Goal: Feedback & Contribution: Contribute content

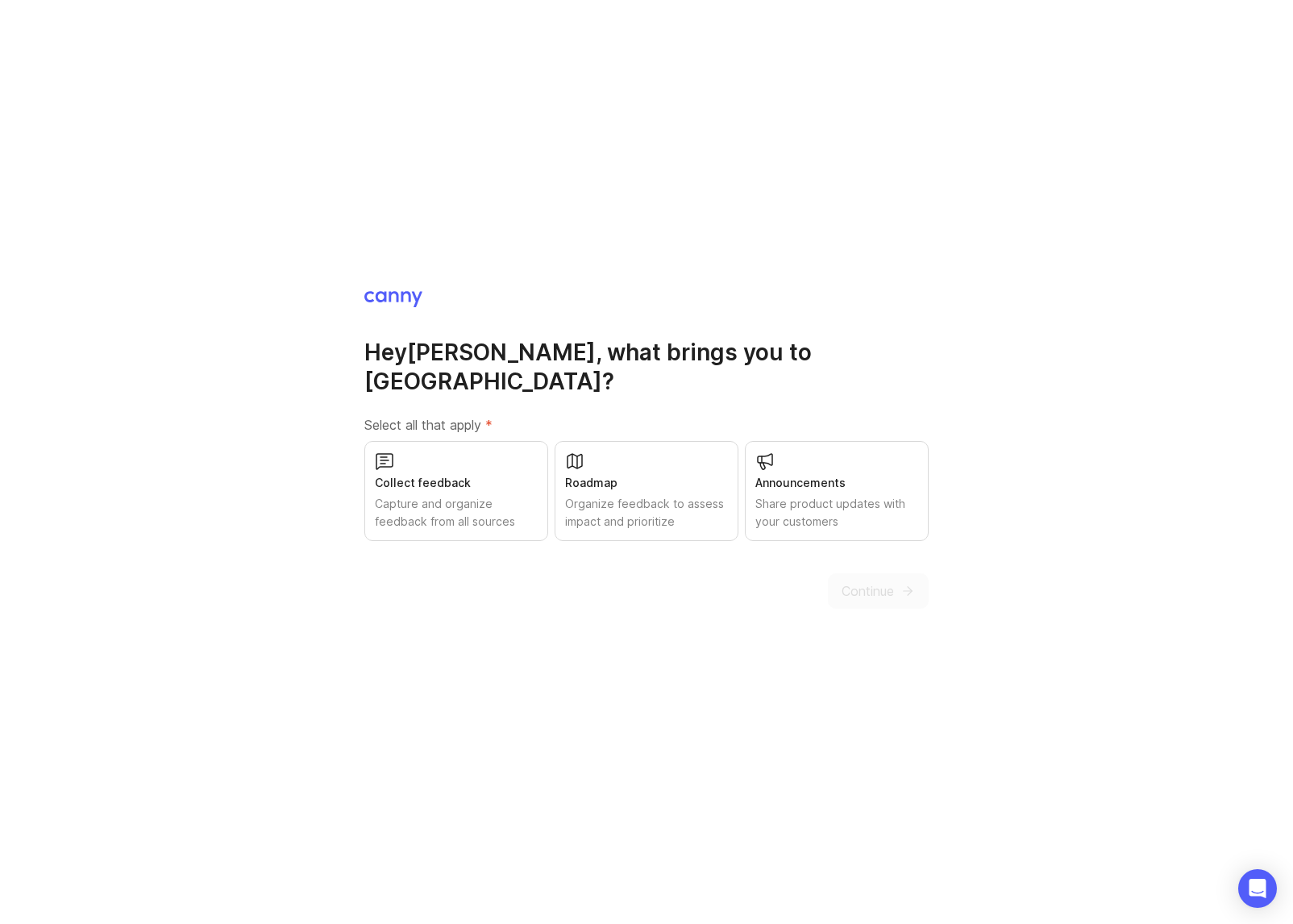
click at [633, 495] on div "Organize feedback to assess impact and prioritize" at bounding box center [646, 512] width 163 height 35
click at [463, 495] on div "Capture and organize feedback from all sources" at bounding box center [456, 512] width 163 height 35
click at [849, 583] on span "Continue" at bounding box center [868, 591] width 52 height 19
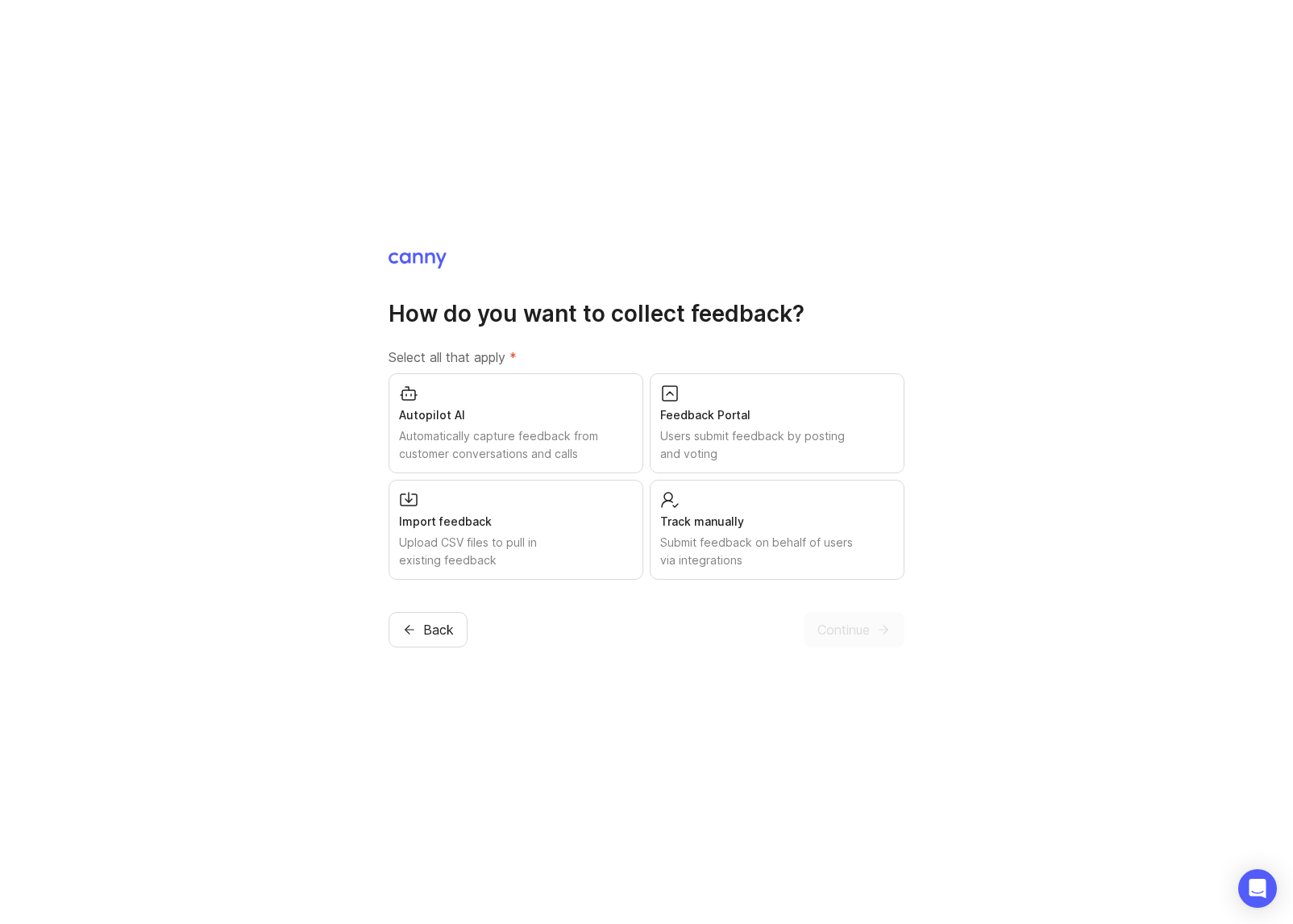
click at [513, 407] on div "Autopilot AI" at bounding box center [515, 415] width 233 height 18
click at [725, 428] on div "Users submit feedback by posting and voting" at bounding box center [777, 445] width 233 height 35
click at [821, 559] on div "Submit feedback on behalf of users via integrations" at bounding box center [777, 551] width 233 height 35
click at [842, 639] on span "Continue" at bounding box center [843, 630] width 52 height 19
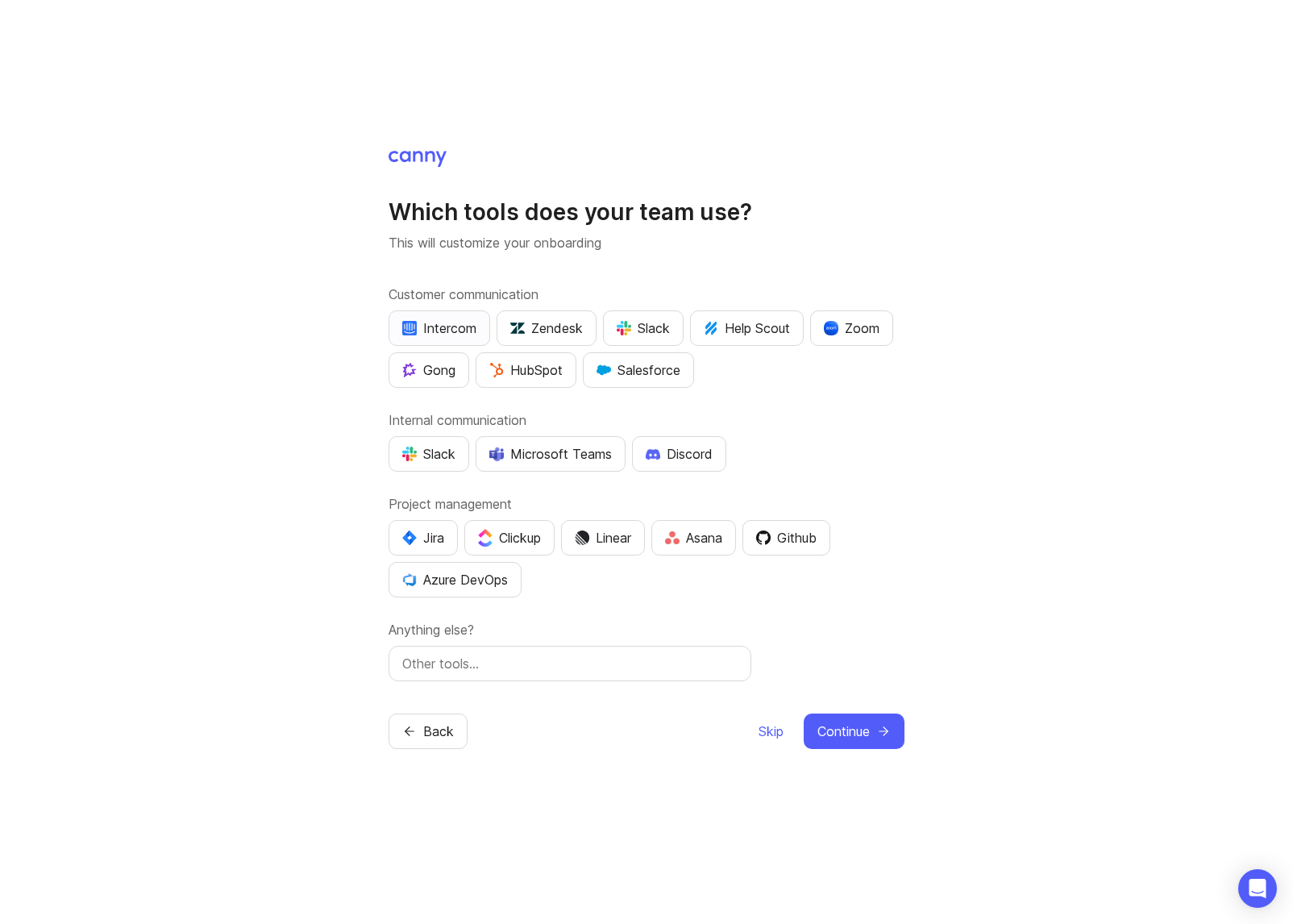
click at [454, 318] on div "Intercom" at bounding box center [439, 328] width 74 height 19
drag, startPoint x: 429, startPoint y: 446, endPoint x: 449, endPoint y: 445, distance: 20.0
click at [429, 446] on div "Slack" at bounding box center [429, 453] width 53 height 19
click at [866, 741] on span "Continue" at bounding box center [843, 731] width 52 height 19
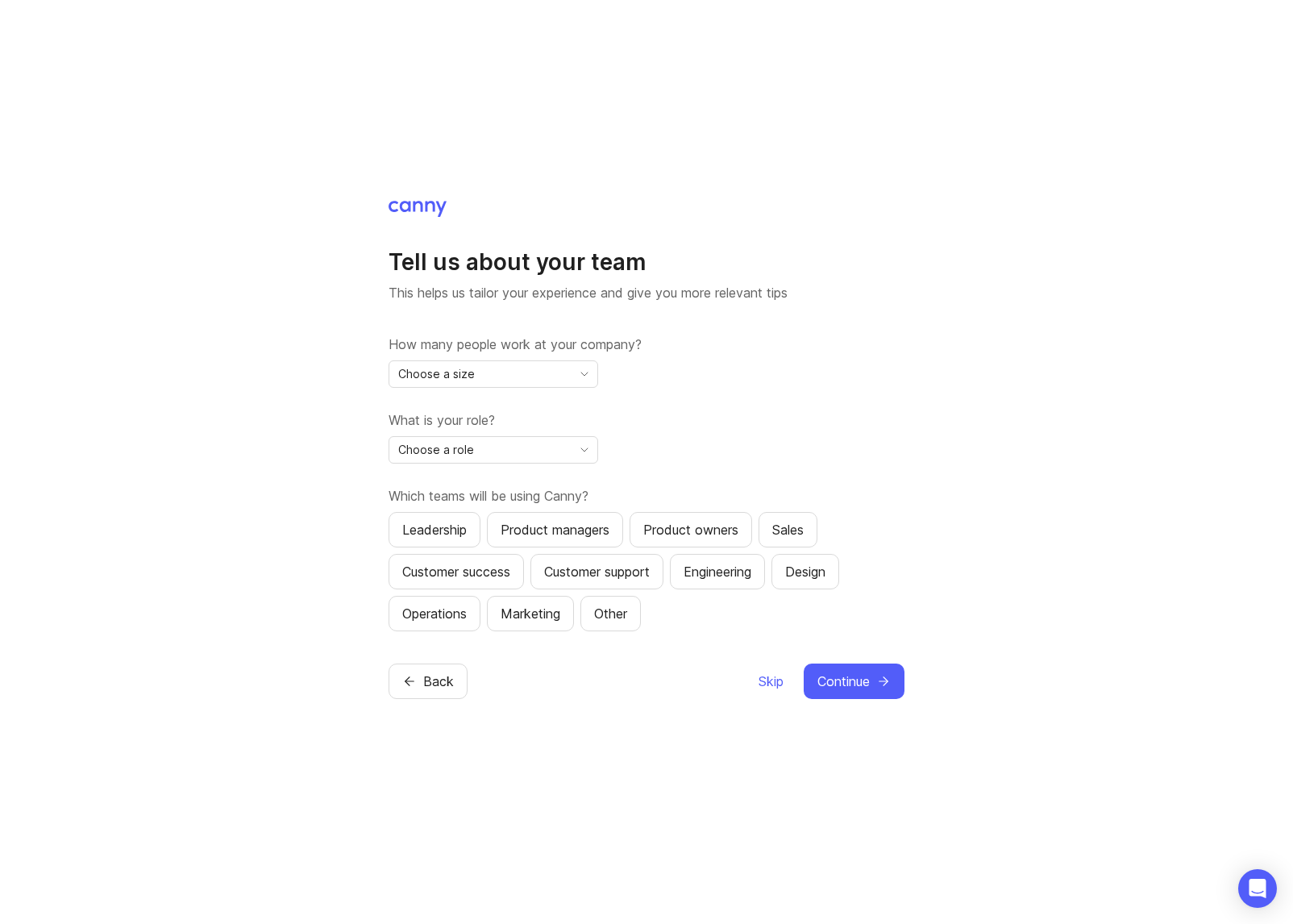
click at [530, 362] on div "Choose a size" at bounding box center [480, 373] width 182 height 26
click at [496, 419] on li "2-10" at bounding box center [494, 425] width 208 height 27
click at [495, 450] on div "Choose a role" at bounding box center [480, 450] width 182 height 26
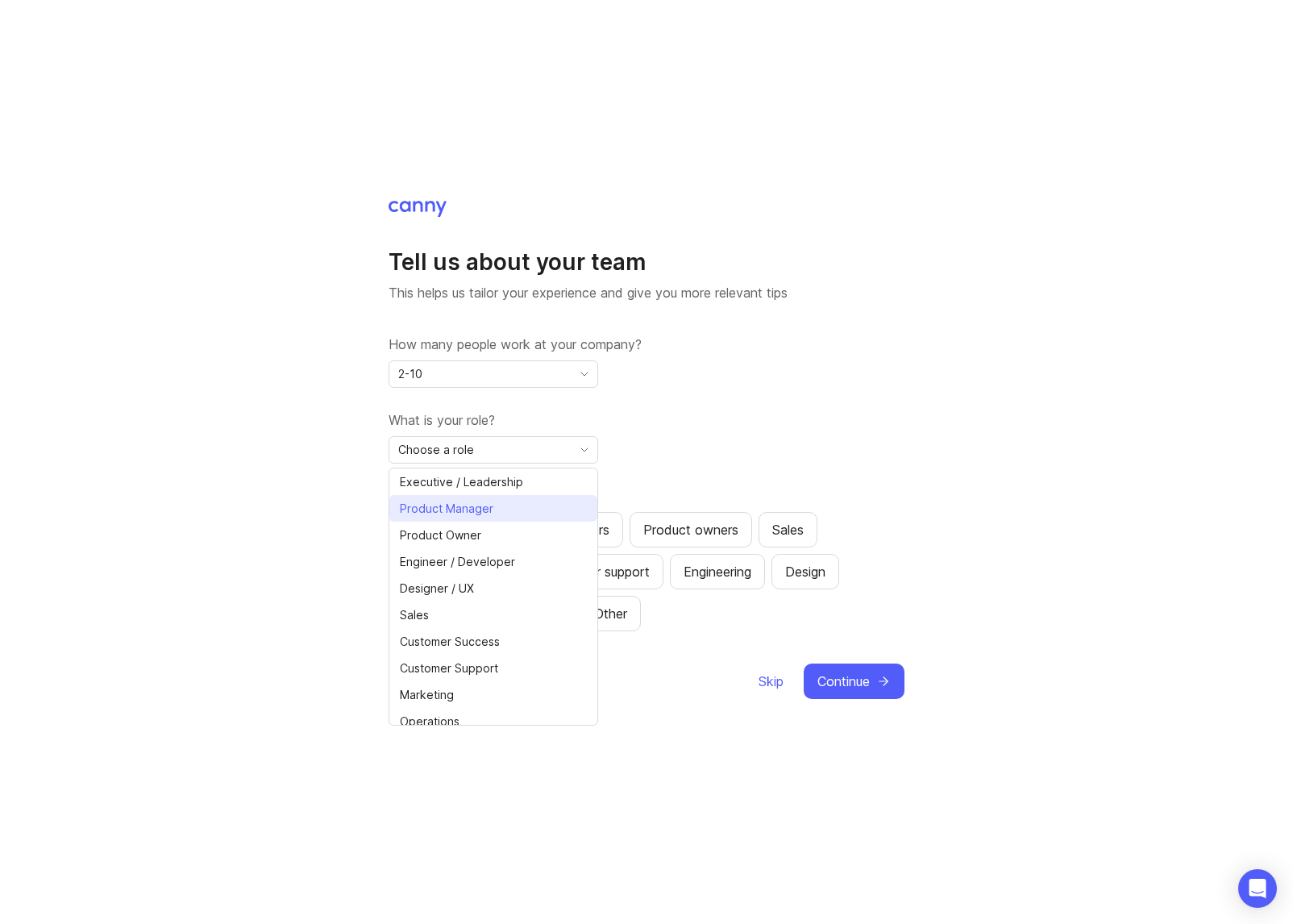
click at [487, 506] on span "Product Manager" at bounding box center [447, 509] width 93 height 18
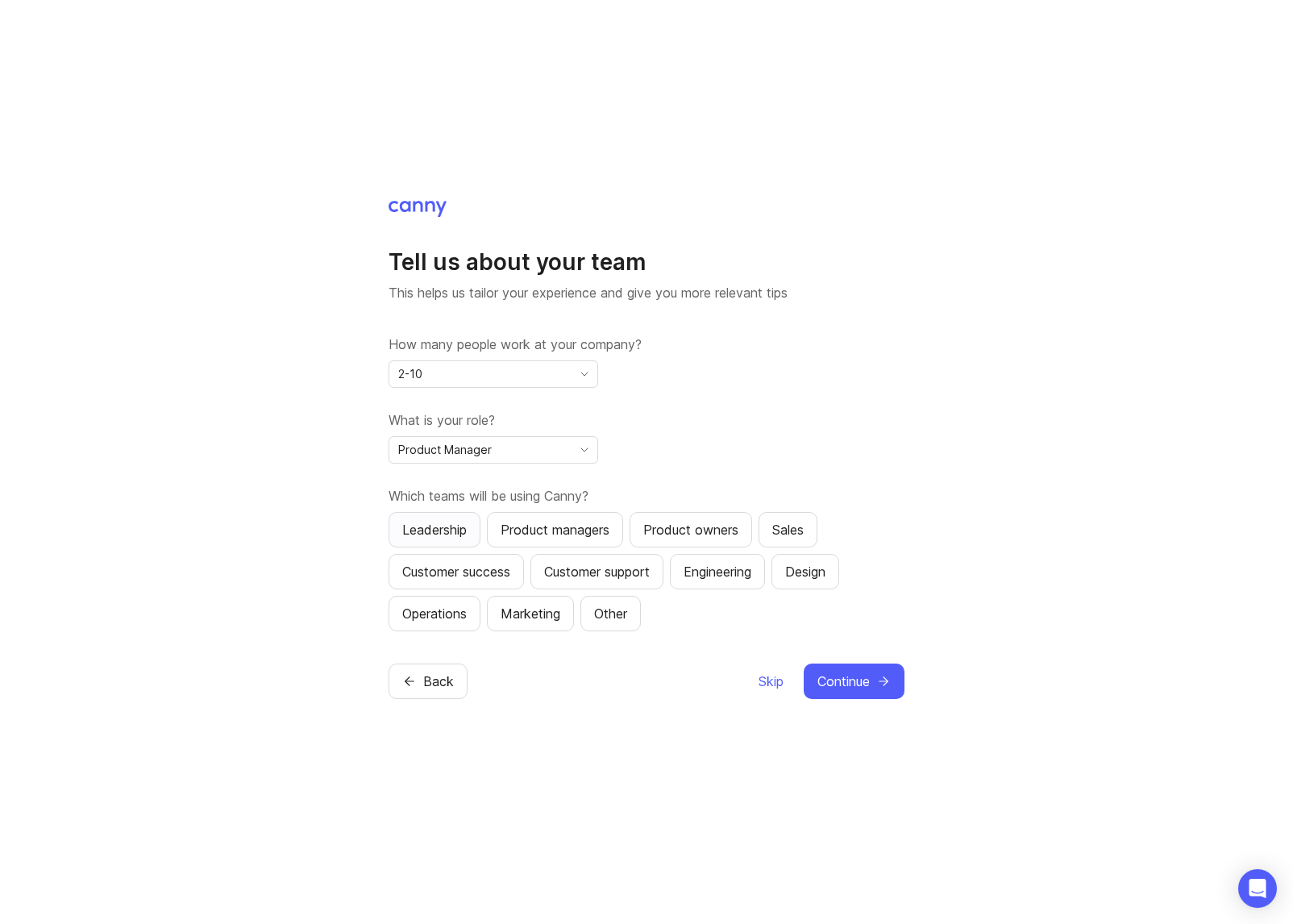
click at [444, 536] on div "Leadership" at bounding box center [434, 530] width 65 height 19
click at [549, 537] on div "Product managers" at bounding box center [556, 530] width 109 height 19
click at [739, 581] on div "Engineering" at bounding box center [717, 572] width 68 height 19
click at [846, 691] on span "Continue" at bounding box center [843, 681] width 52 height 19
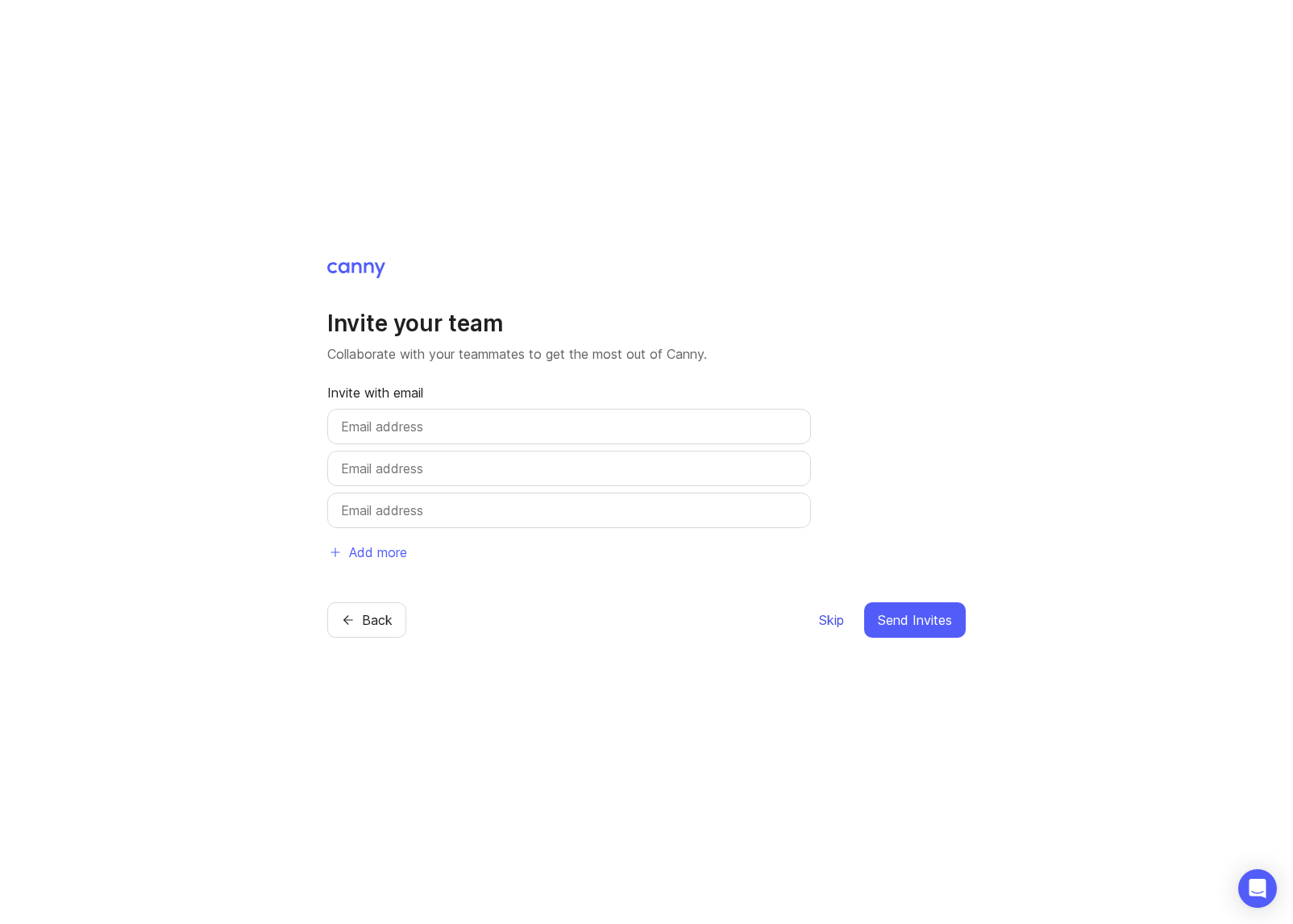
click at [826, 630] on span "Skip" at bounding box center [832, 620] width 25 height 19
click at [829, 630] on span "Skip" at bounding box center [832, 620] width 25 height 19
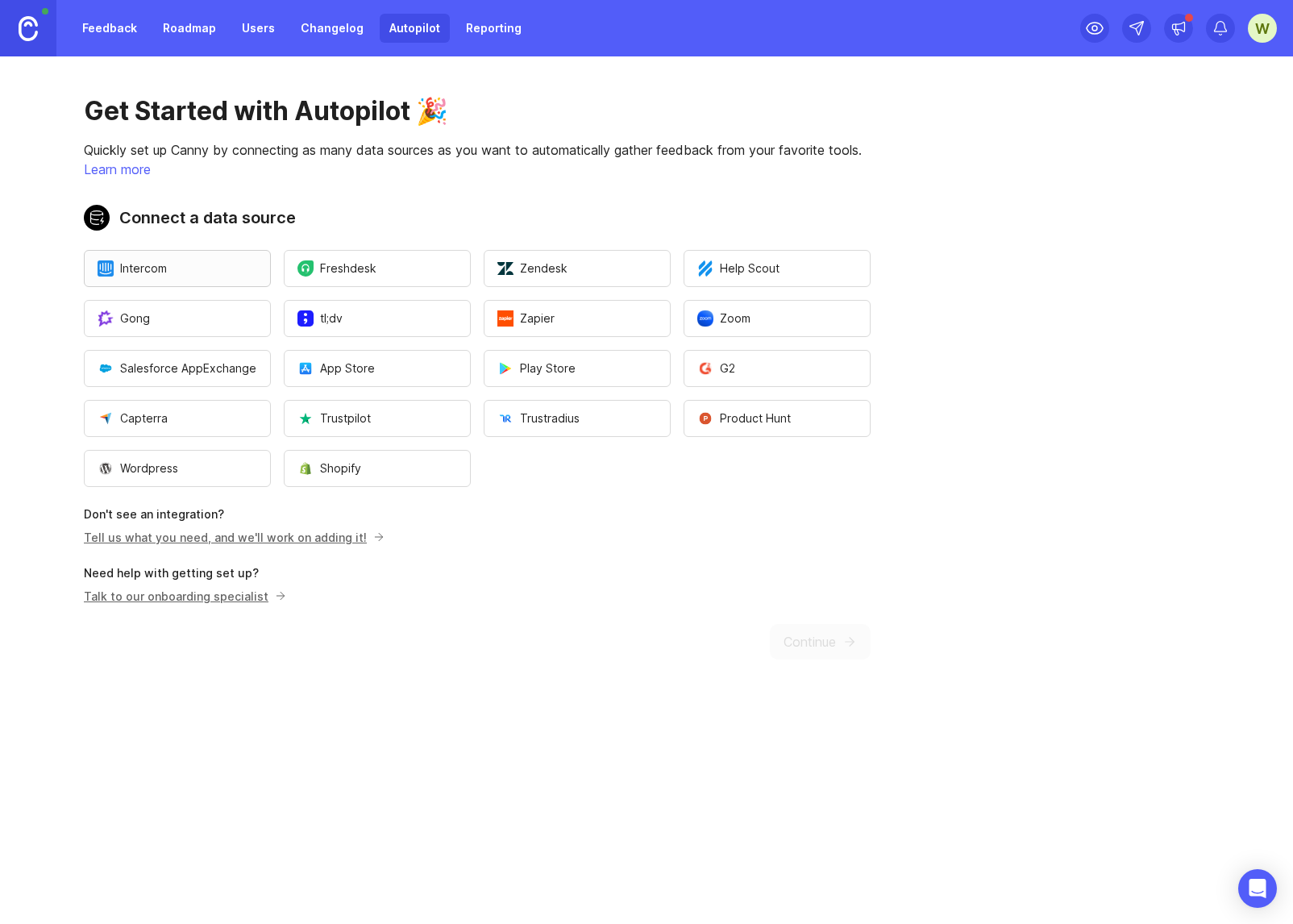
click at [182, 271] on button "Intercom" at bounding box center [177, 268] width 187 height 37
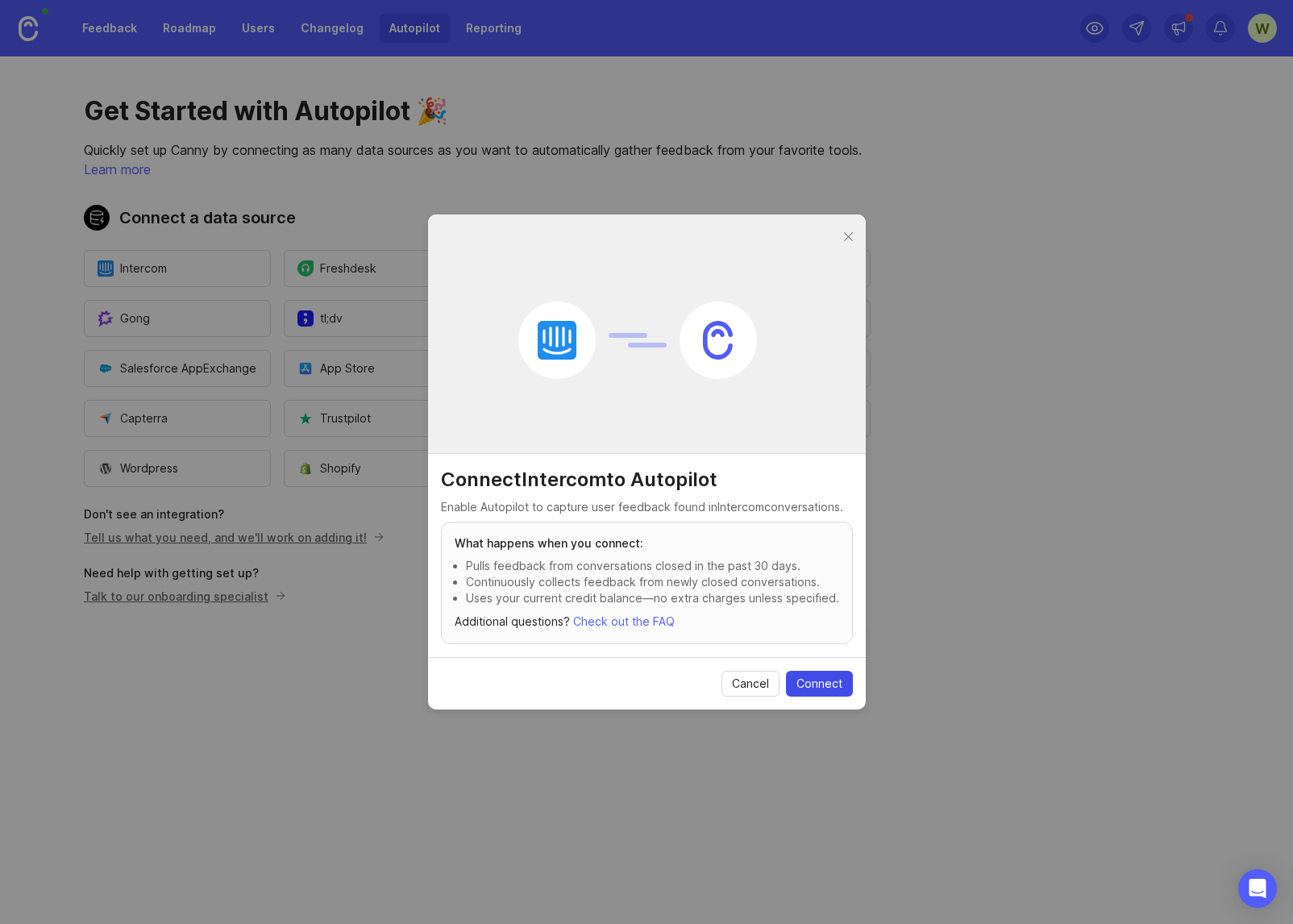
click at [805, 683] on span "Connect" at bounding box center [819, 683] width 46 height 16
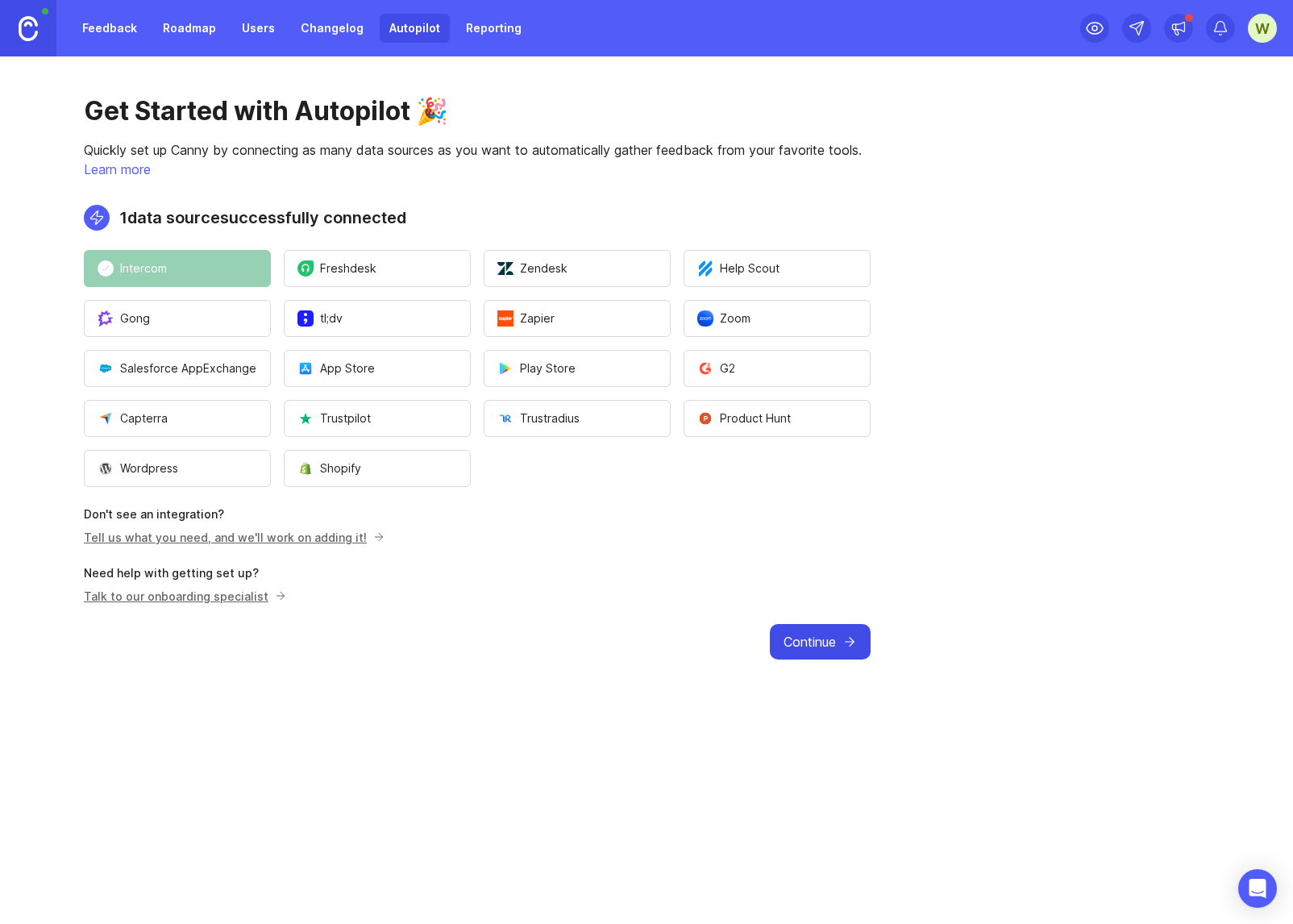
click at [835, 651] on span "Continue" at bounding box center [810, 641] width 52 height 19
click at [829, 637] on span "Continue" at bounding box center [810, 641] width 52 height 19
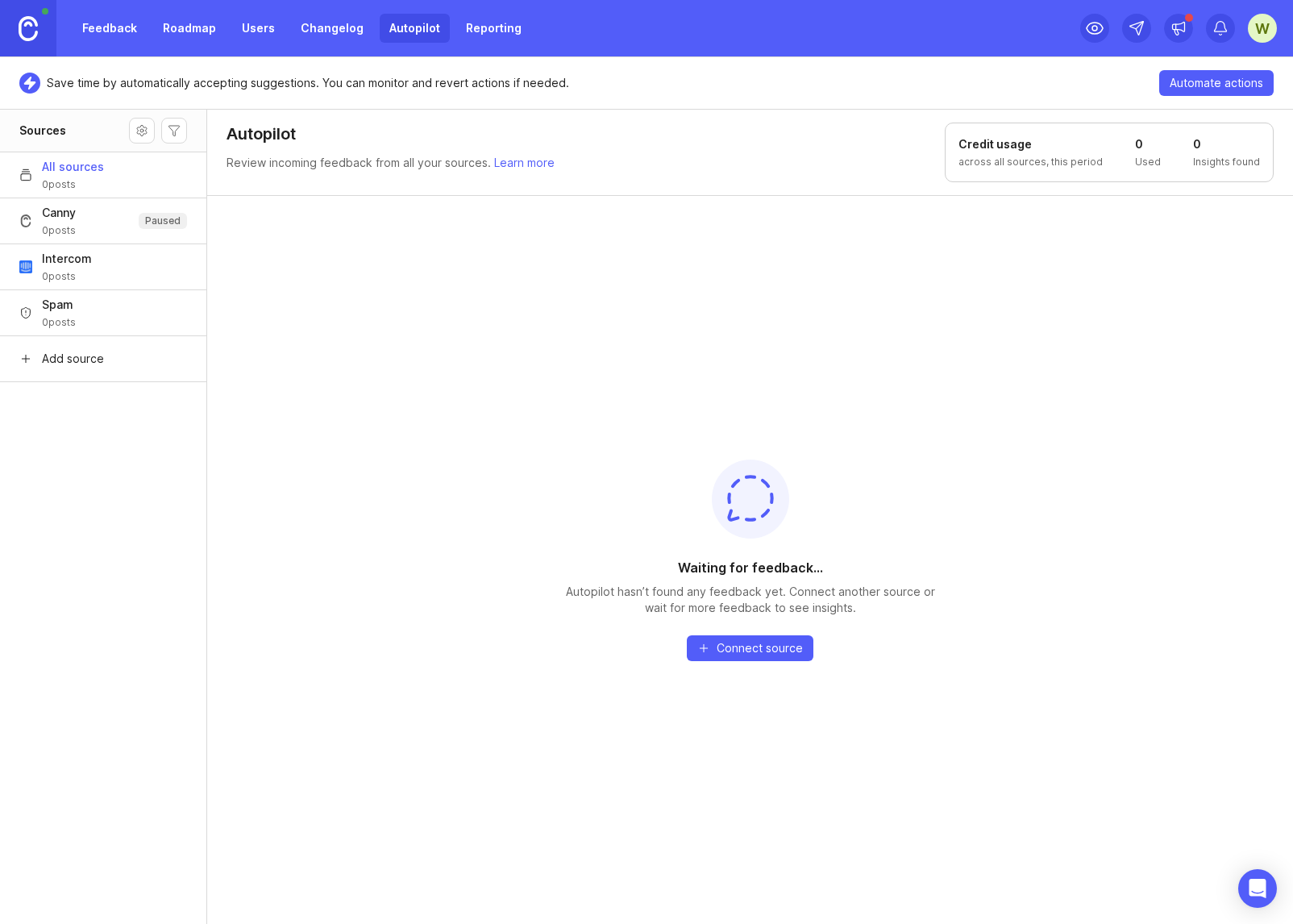
click at [173, 29] on link "Roadmap" at bounding box center [190, 28] width 72 height 29
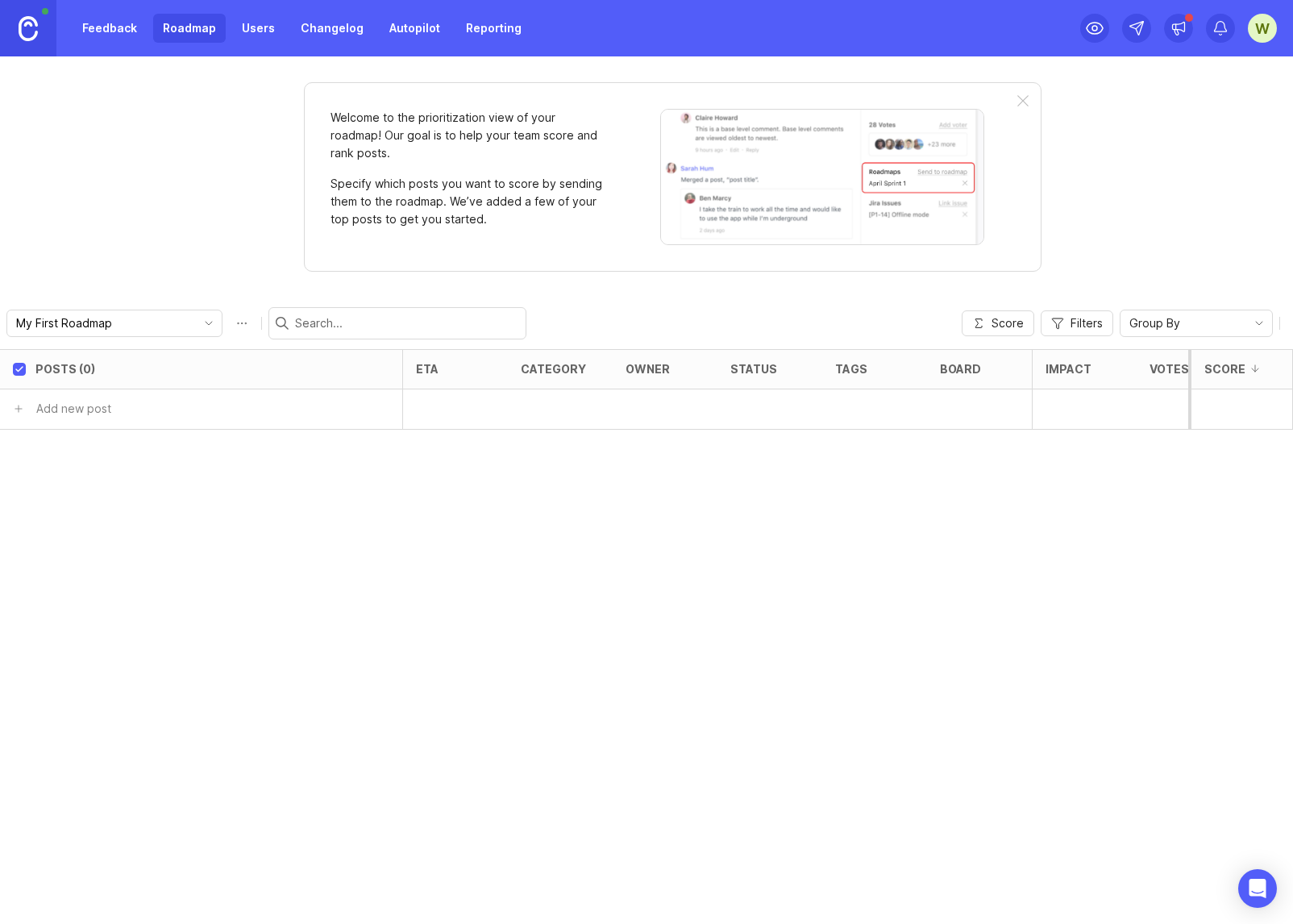
click at [108, 26] on link "Feedback" at bounding box center [110, 28] width 74 height 29
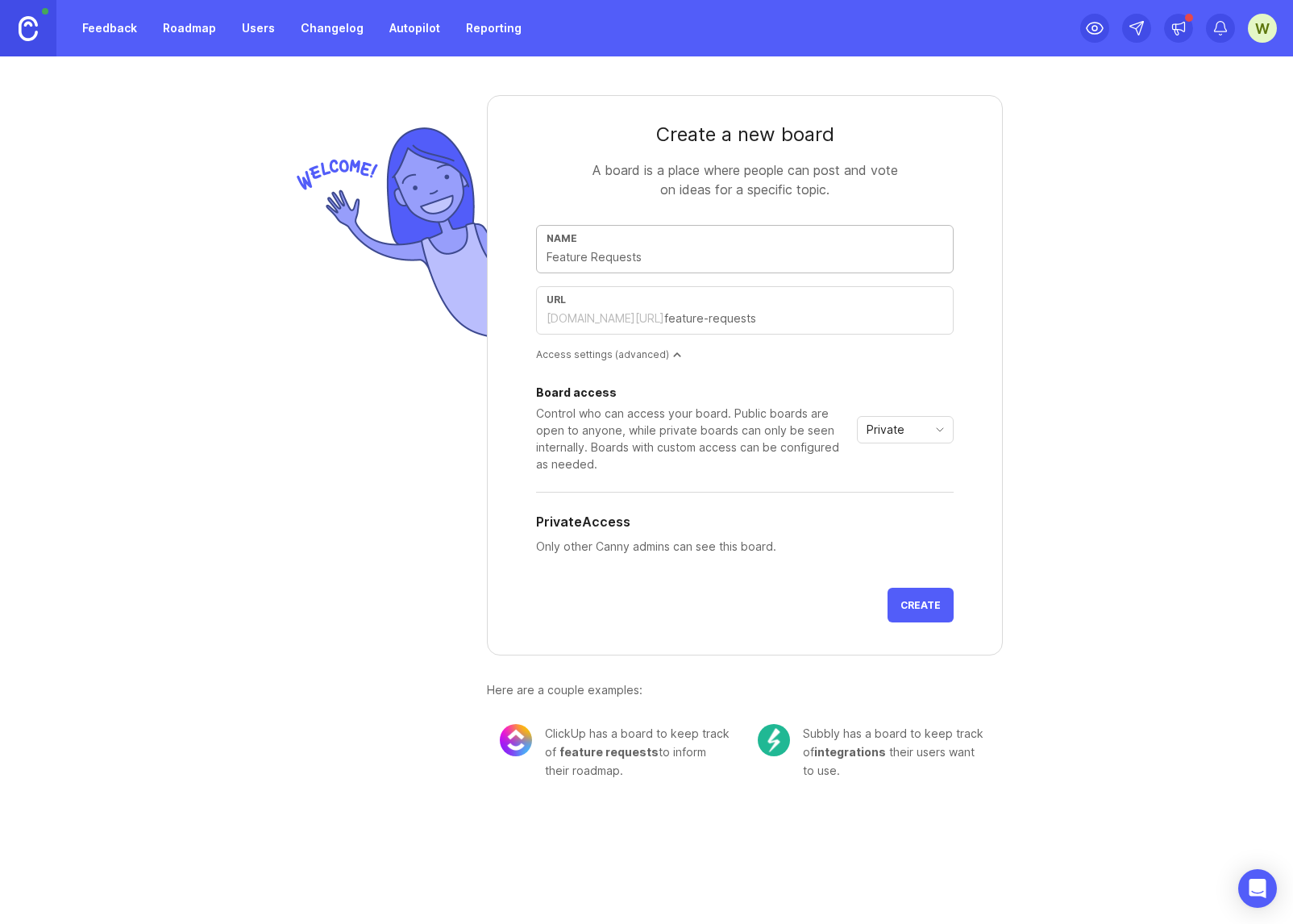
click at [335, 615] on div at bounding box center [389, 451] width 196 height 711
click at [181, 29] on link "Roadmap" at bounding box center [190, 28] width 72 height 29
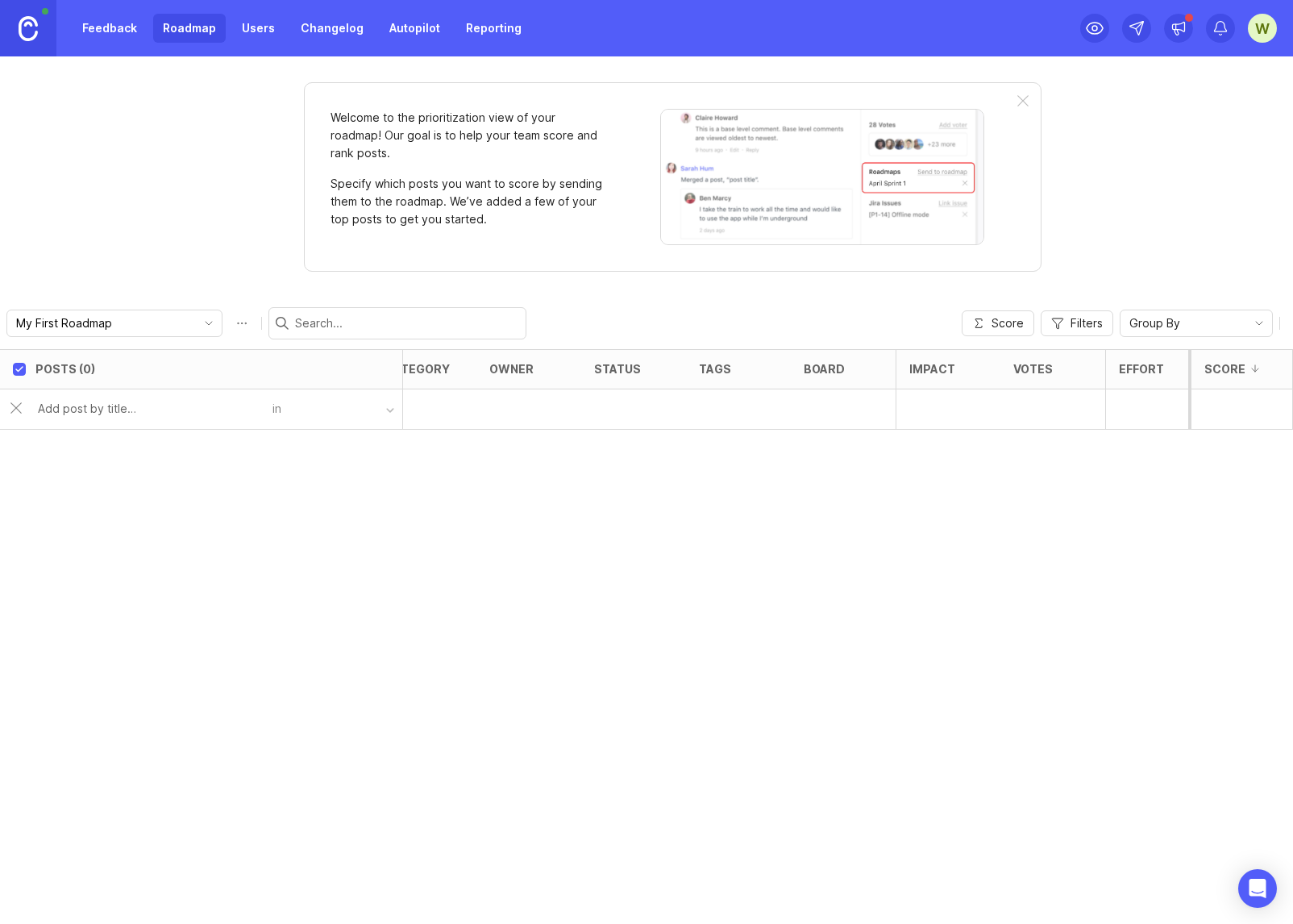
scroll to position [0, 158]
click at [252, 30] on link "Users" at bounding box center [258, 28] width 52 height 29
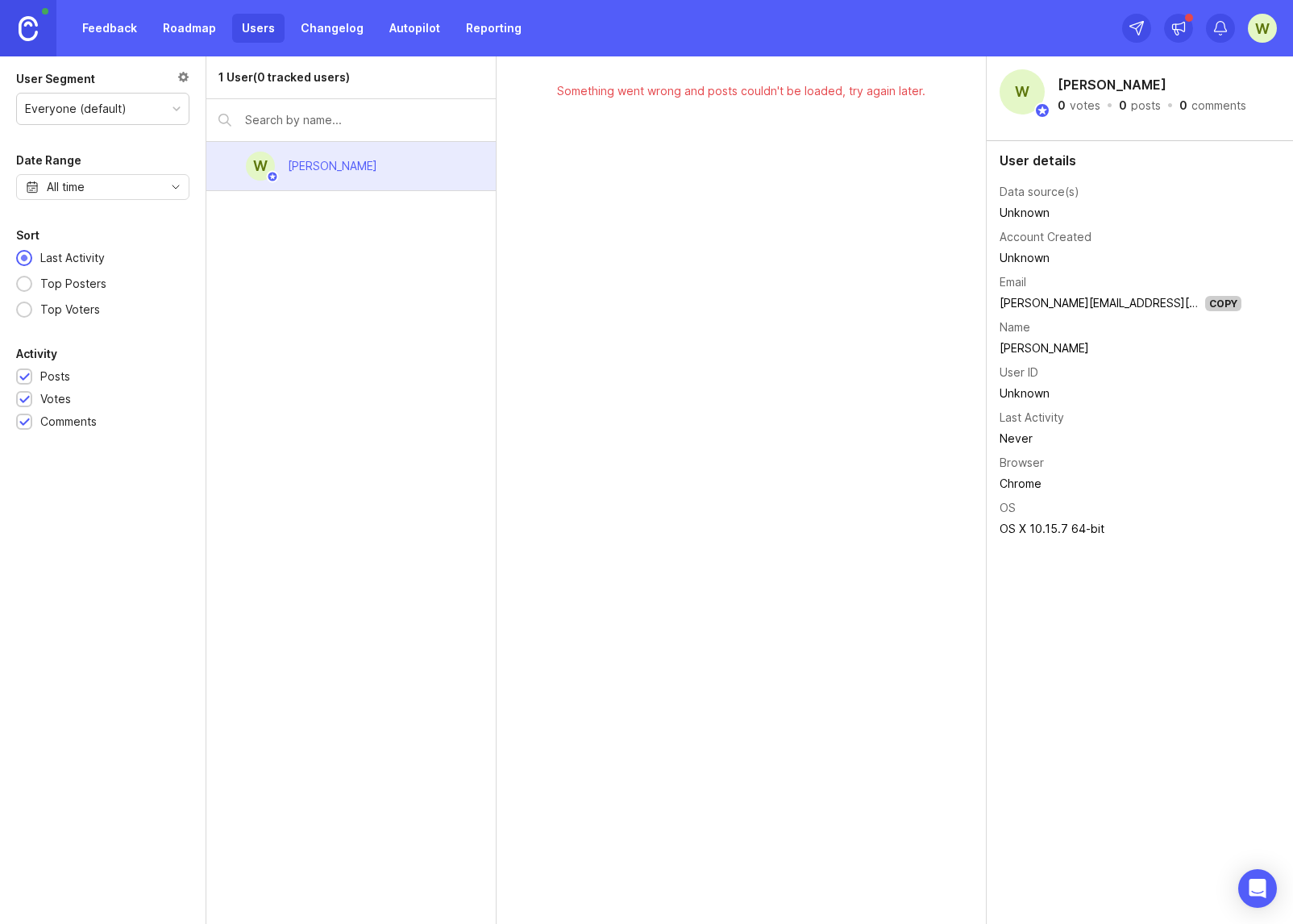
click at [327, 28] on link "Changelog" at bounding box center [333, 28] width 82 height 29
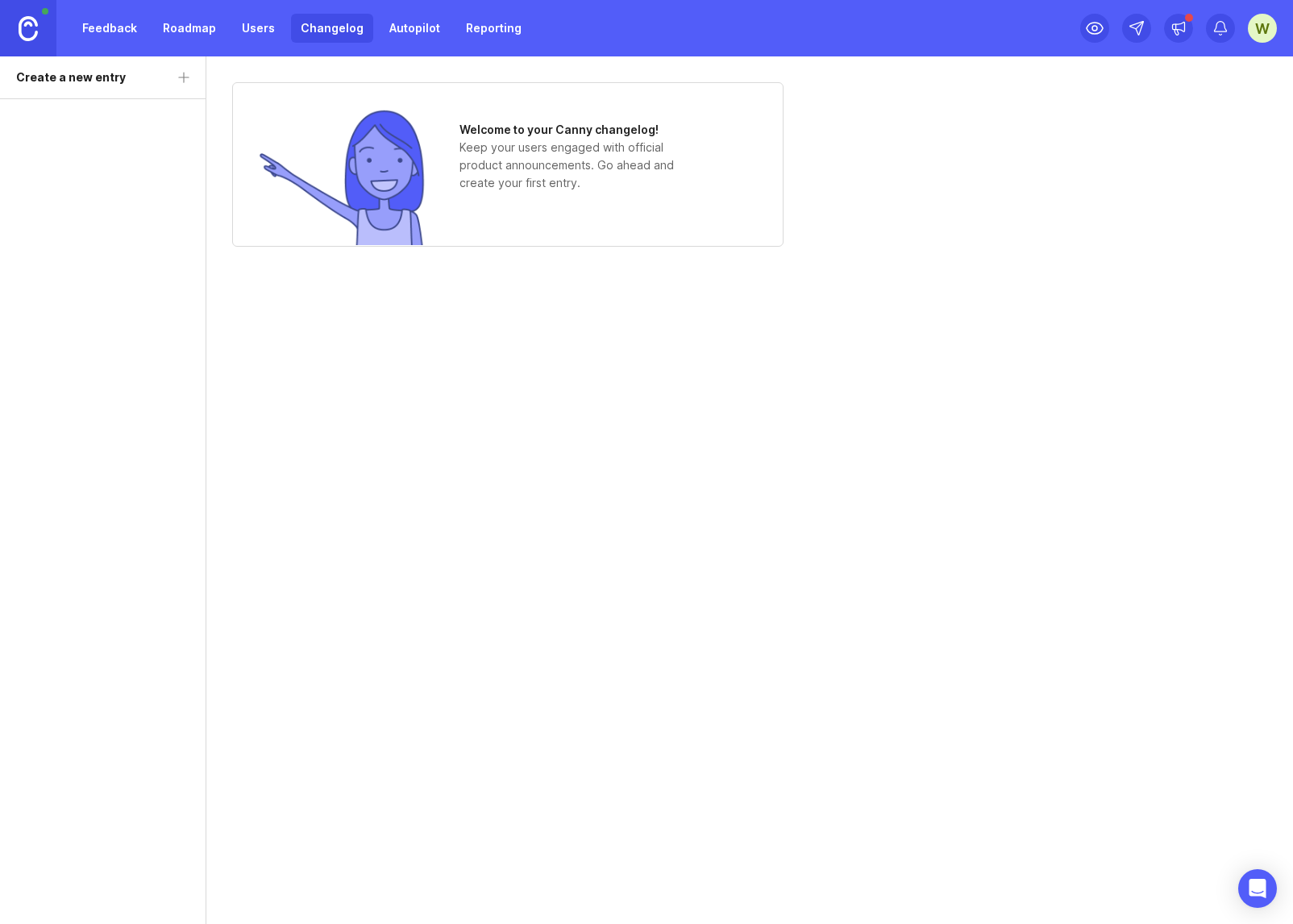
click at [405, 27] on link "Autopilot" at bounding box center [415, 28] width 71 height 29
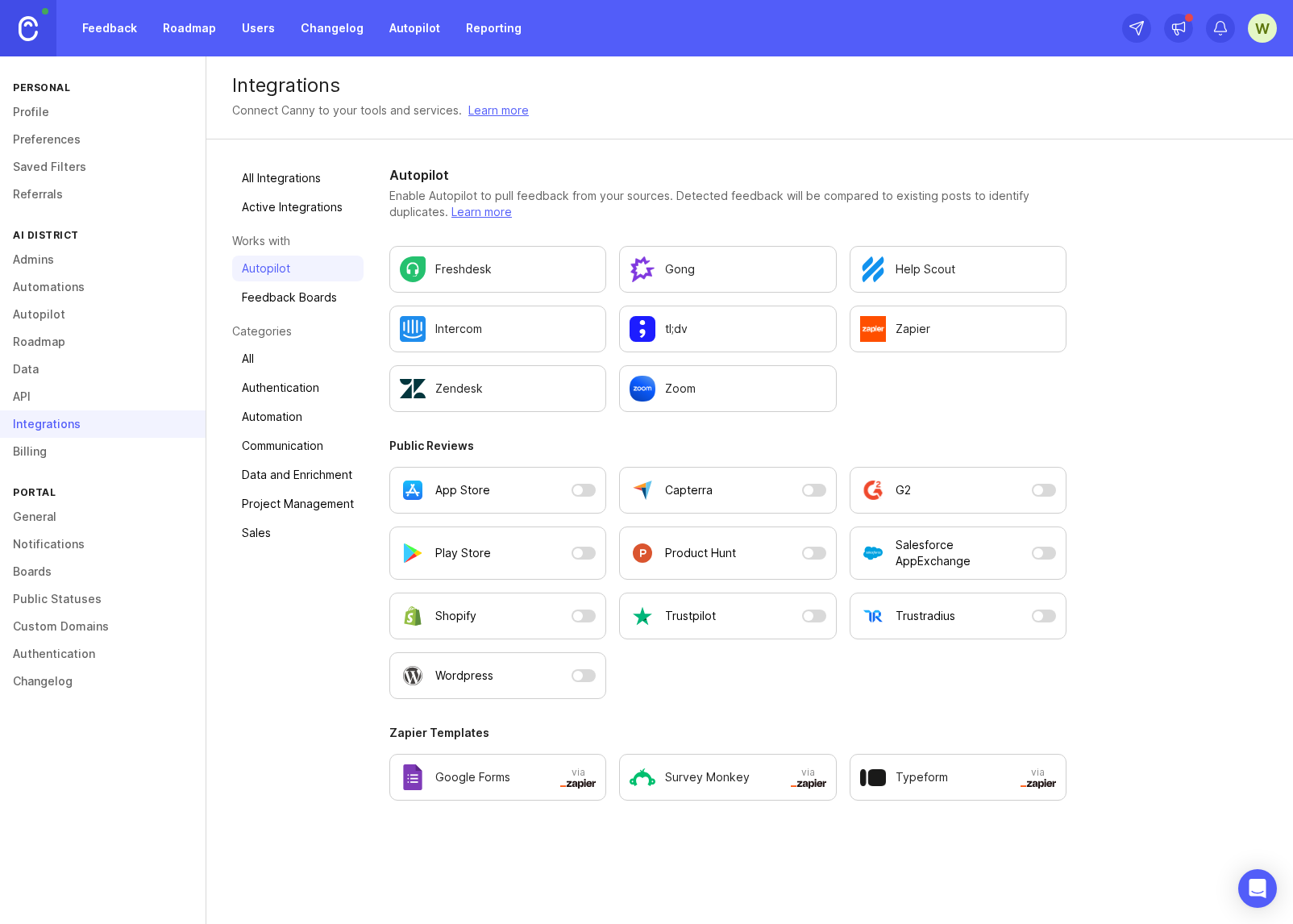
click at [39, 106] on link "Profile" at bounding box center [103, 111] width 206 height 28
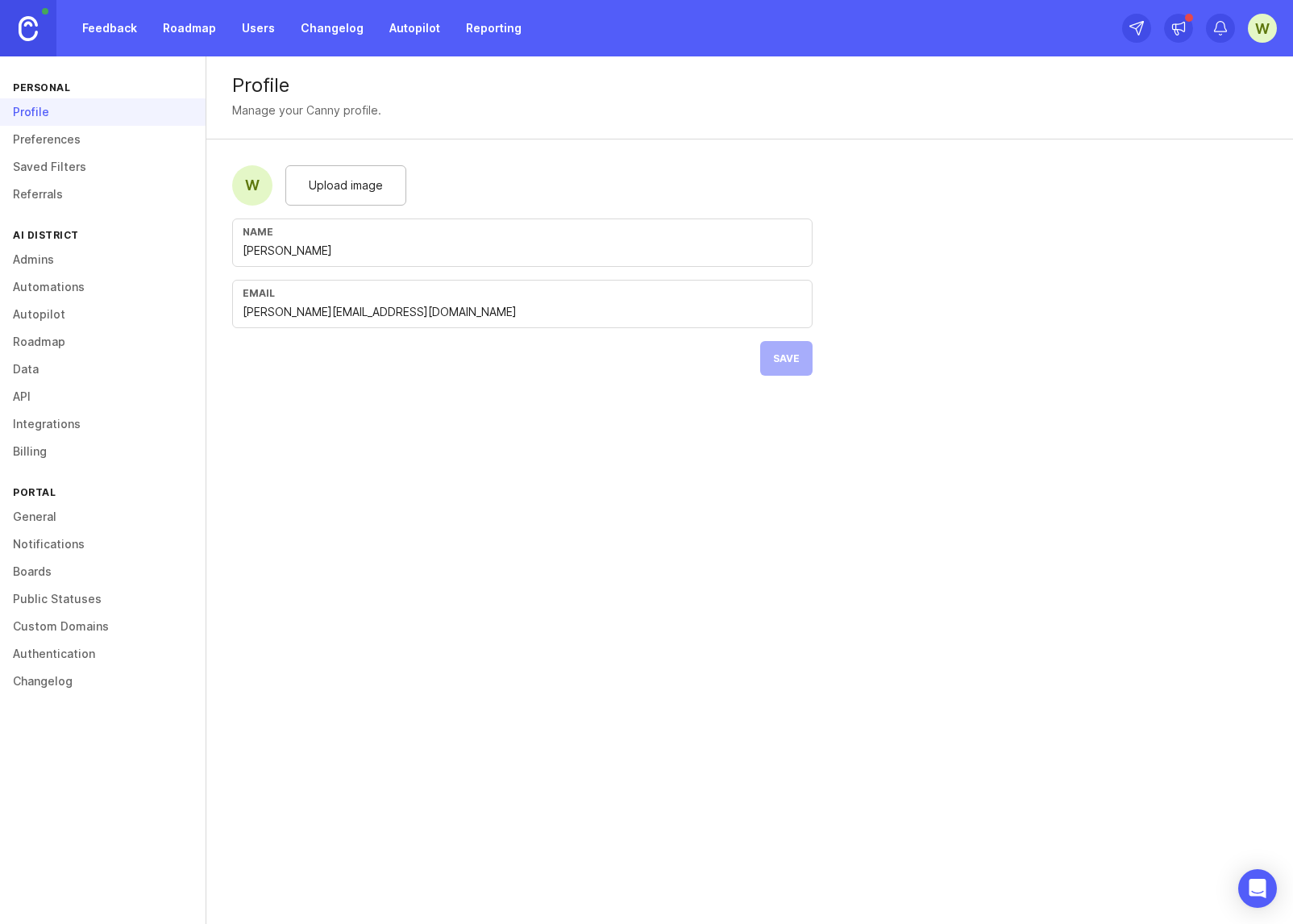
drag, startPoint x: 474, startPoint y: 25, endPoint x: 253, endPoint y: 23, distance: 221.0
click at [472, 26] on link "Reporting" at bounding box center [494, 28] width 75 height 29
click at [191, 24] on link "Roadmap" at bounding box center [190, 28] width 72 height 29
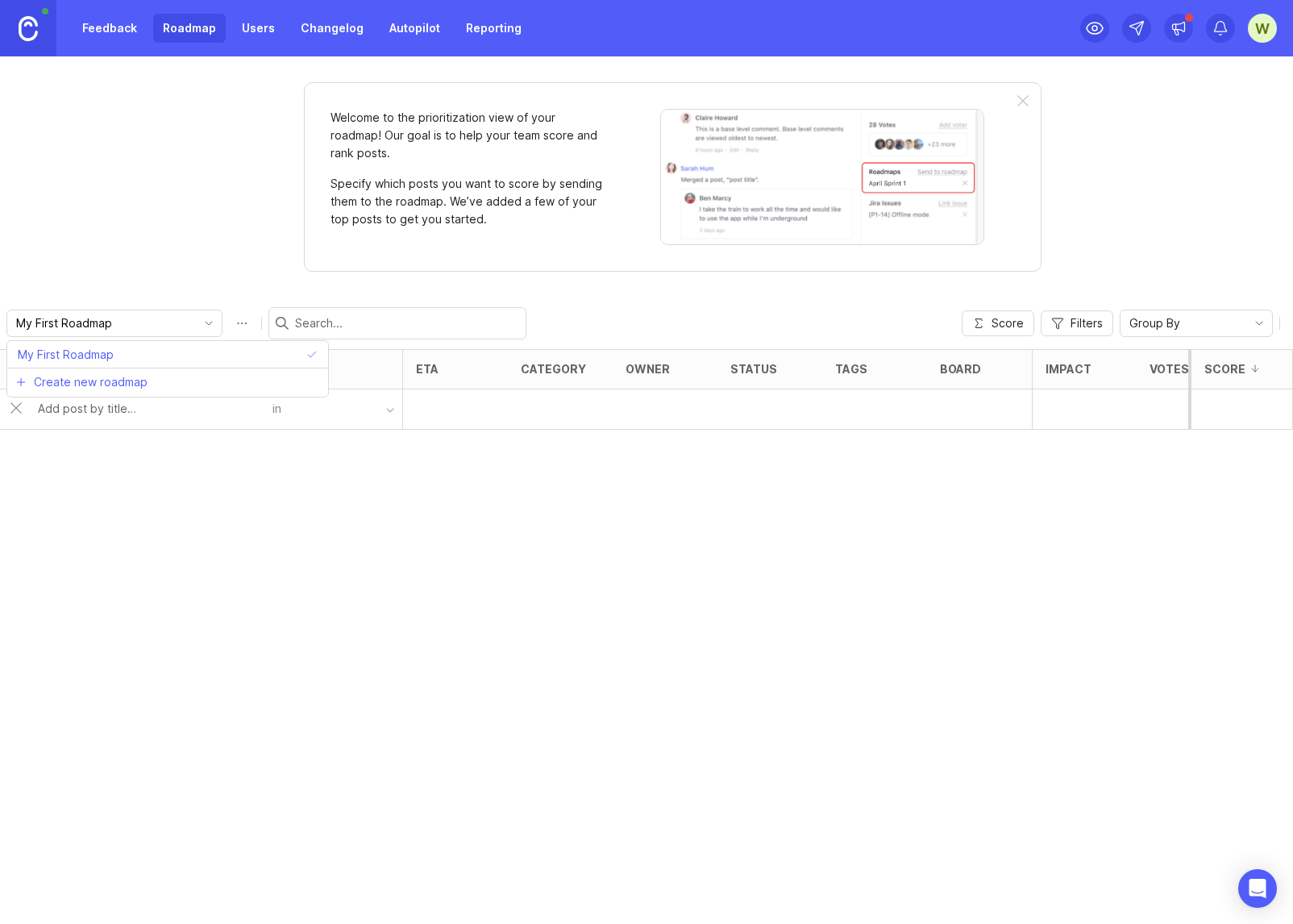
click at [133, 328] on input "My First Roadmap" at bounding box center [105, 323] width 178 height 18
click at [123, 382] on span "Create new roadmap" at bounding box center [91, 382] width 113 height 16
click at [393, 412] on div "button" at bounding box center [390, 411] width 8 height 8
click at [93, 413] on input "text" at bounding box center [151, 409] width 225 height 18
click at [100, 28] on link "Feedback" at bounding box center [110, 28] width 74 height 29
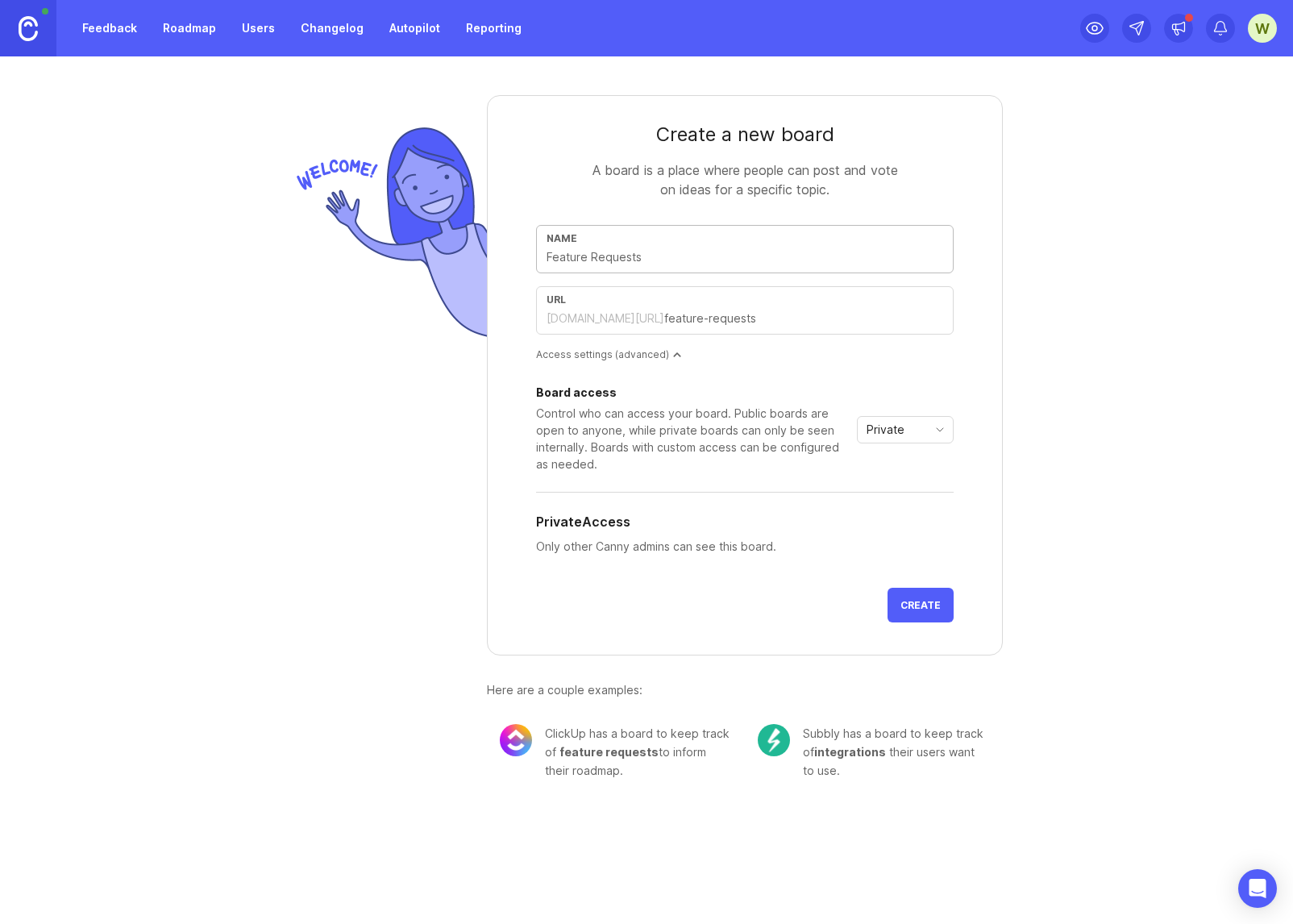
click at [606, 254] on input "text" at bounding box center [745, 257] width 396 height 18
click at [612, 270] on div "Name" at bounding box center [745, 249] width 417 height 49
click at [940, 428] on icon "toggle icon" at bounding box center [939, 430] width 26 height 13
click at [927, 495] on li "Public" at bounding box center [905, 488] width 95 height 27
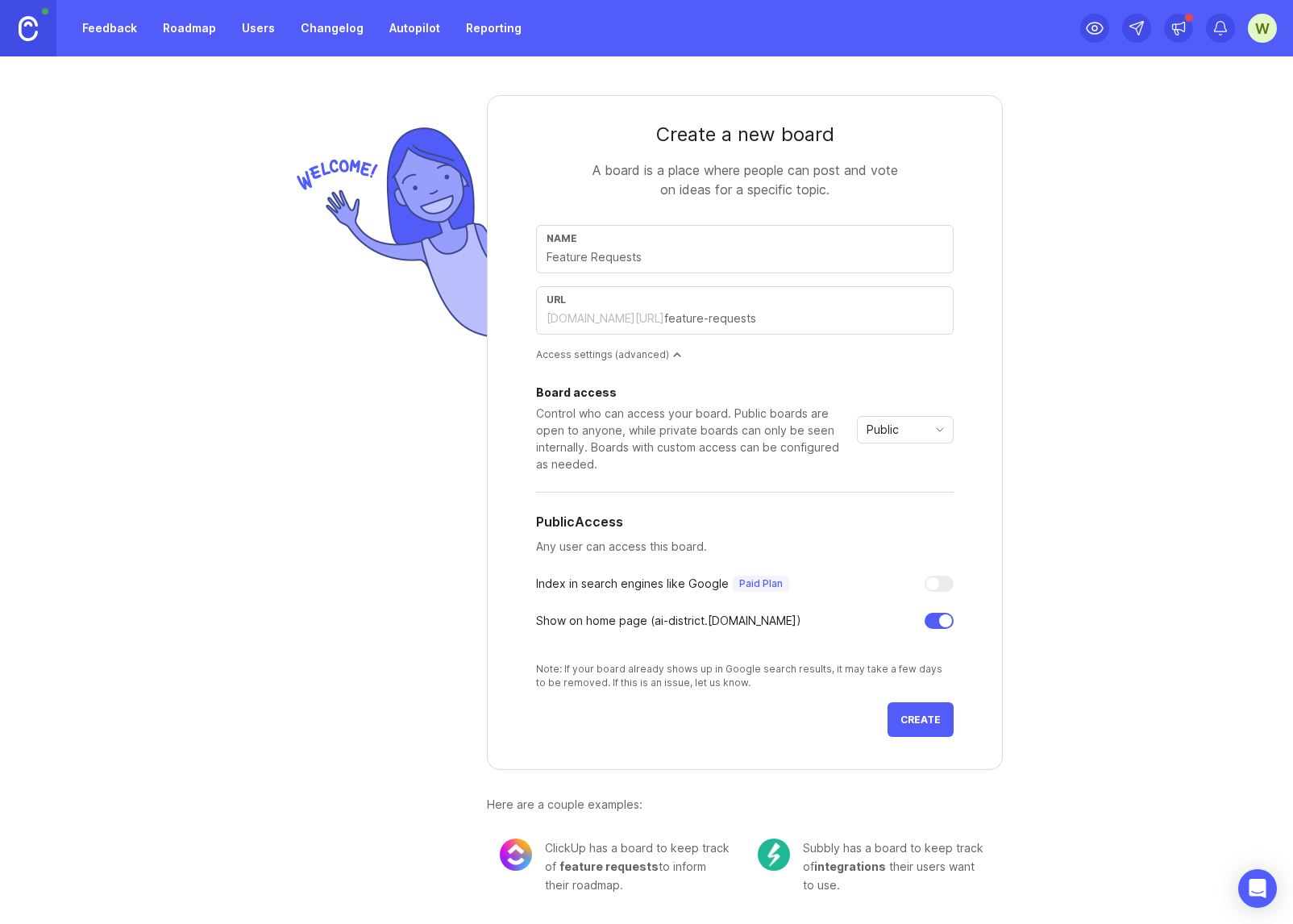
click at [910, 714] on span "Create" at bounding box center [920, 719] width 40 height 12
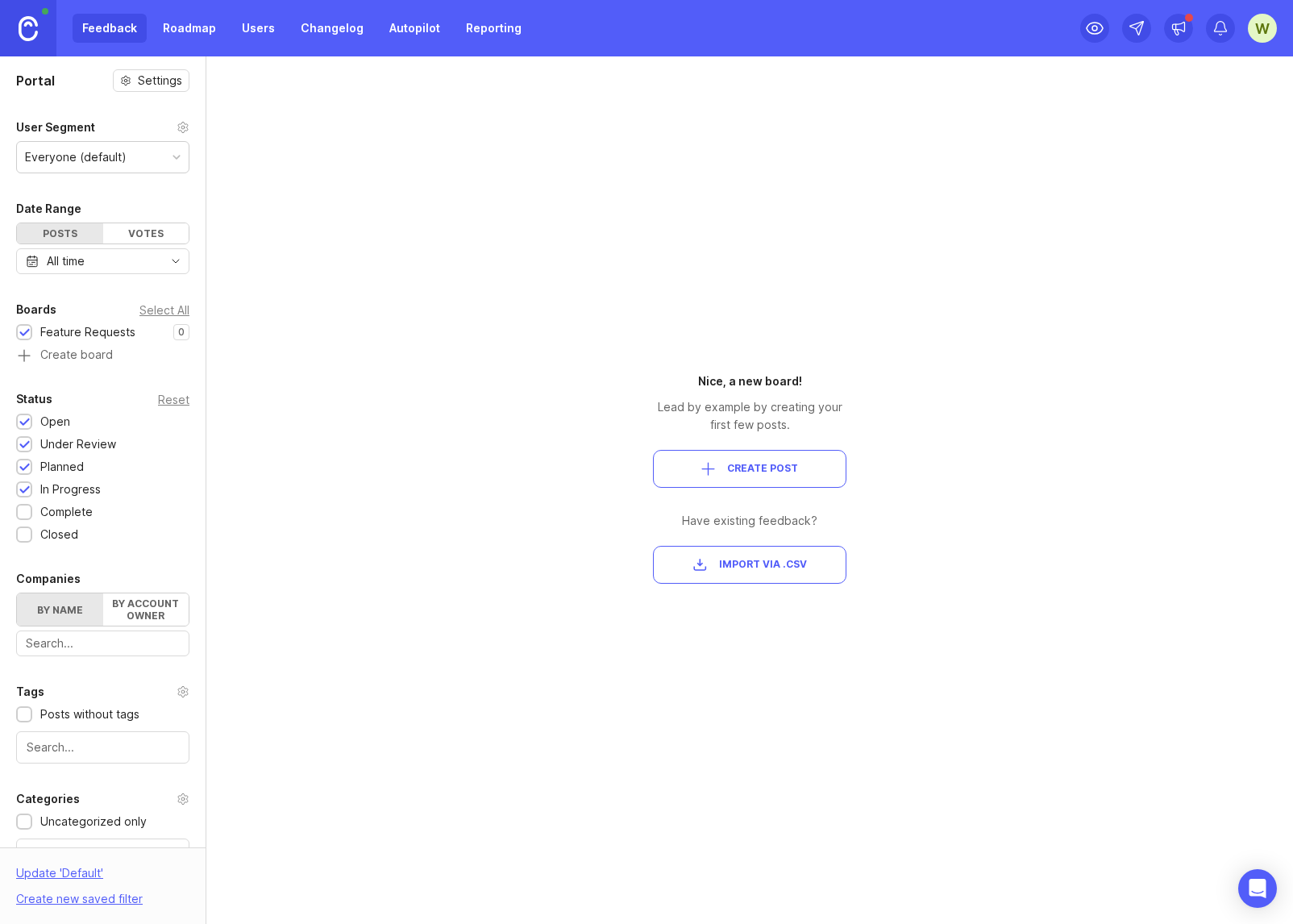
click at [757, 472] on span "Create Post" at bounding box center [762, 469] width 71 height 13
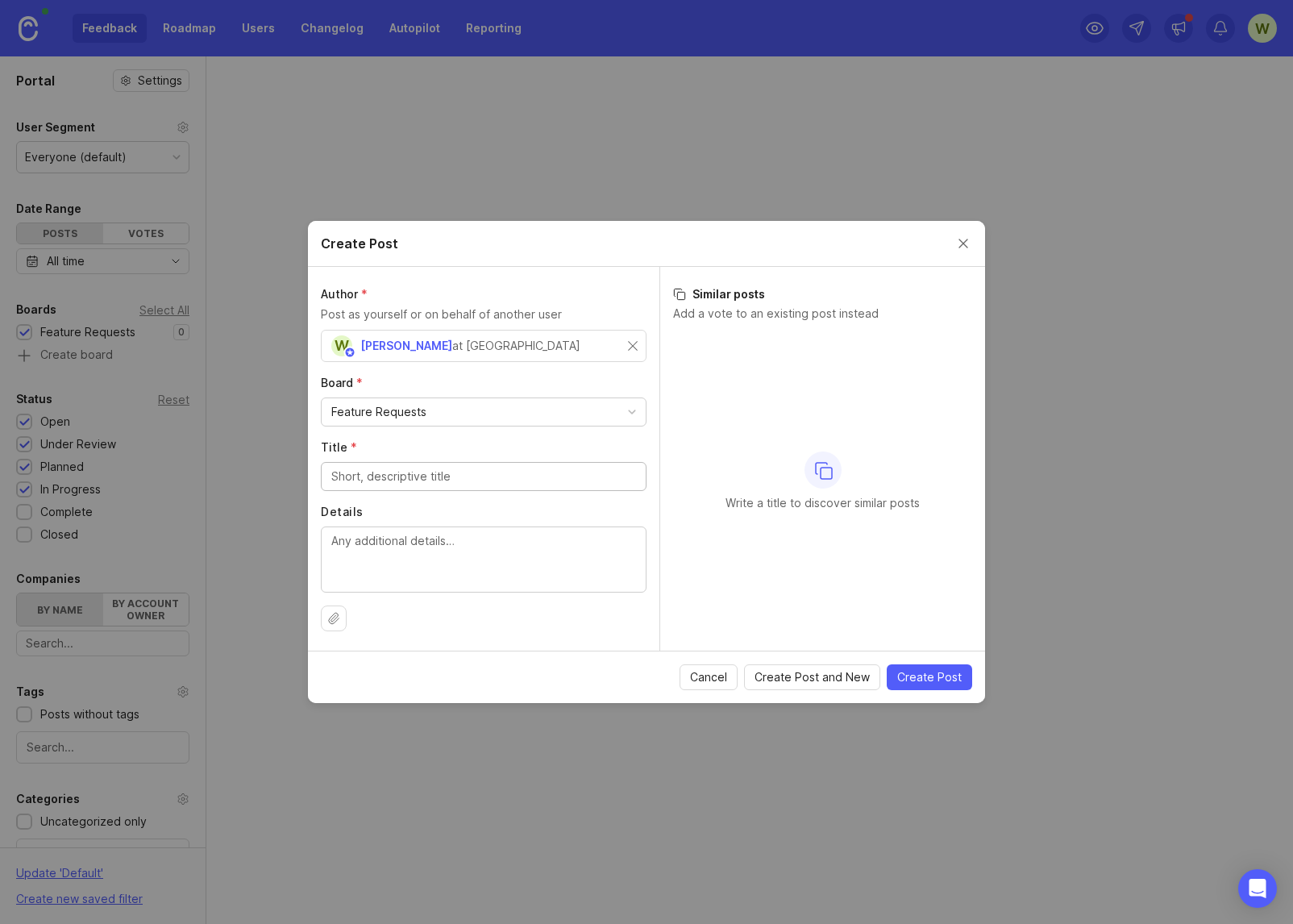
type input "U"
type input "Ability to upload spreadsheets into Universal Chat"
type textarea "While chatting in universal chat I need to be able to upload a spreadsheet or g…"
click at [832, 679] on span "Create Post and New" at bounding box center [812, 676] width 115 height 16
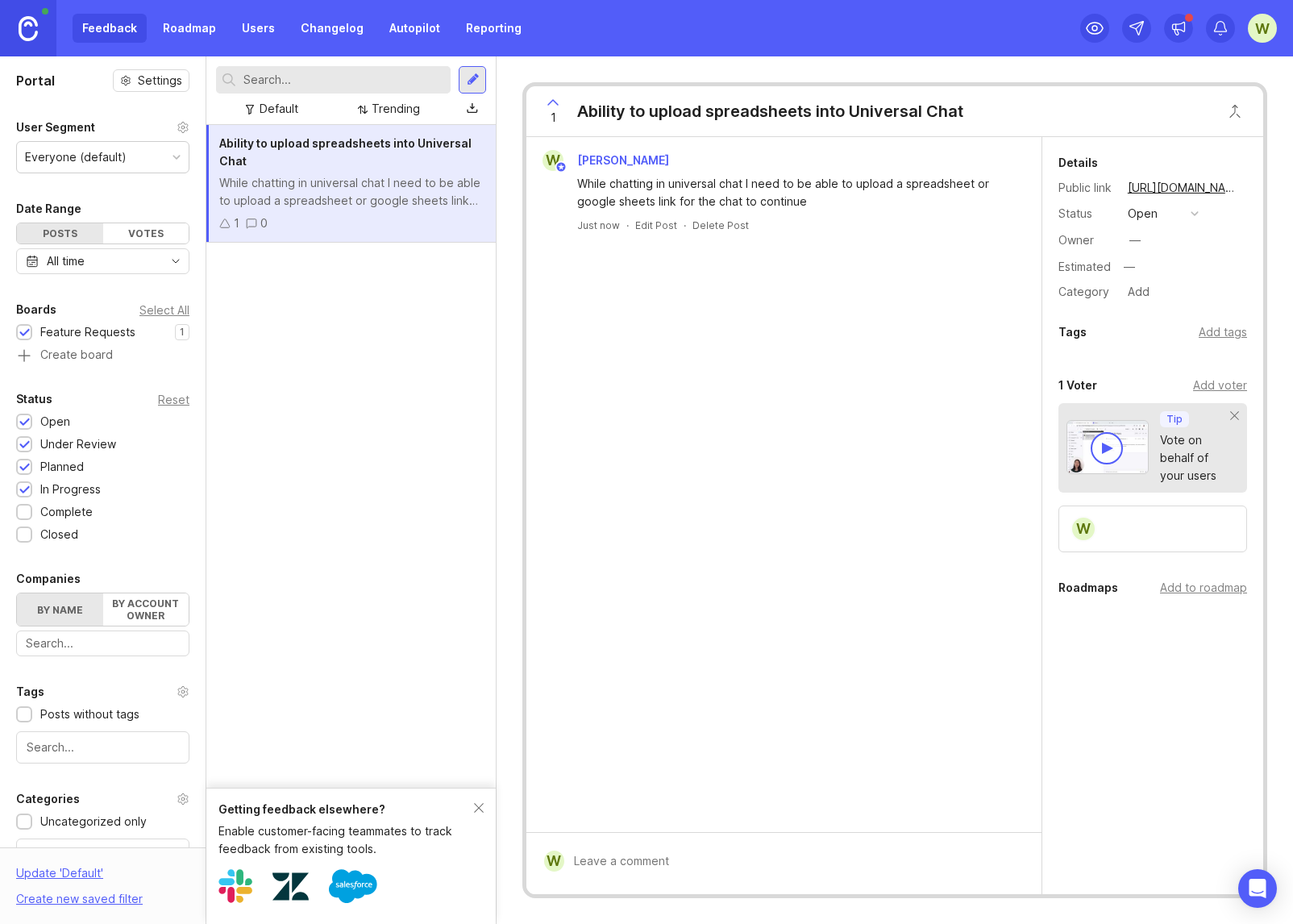
click at [193, 32] on link "Roadmap" at bounding box center [190, 28] width 72 height 29
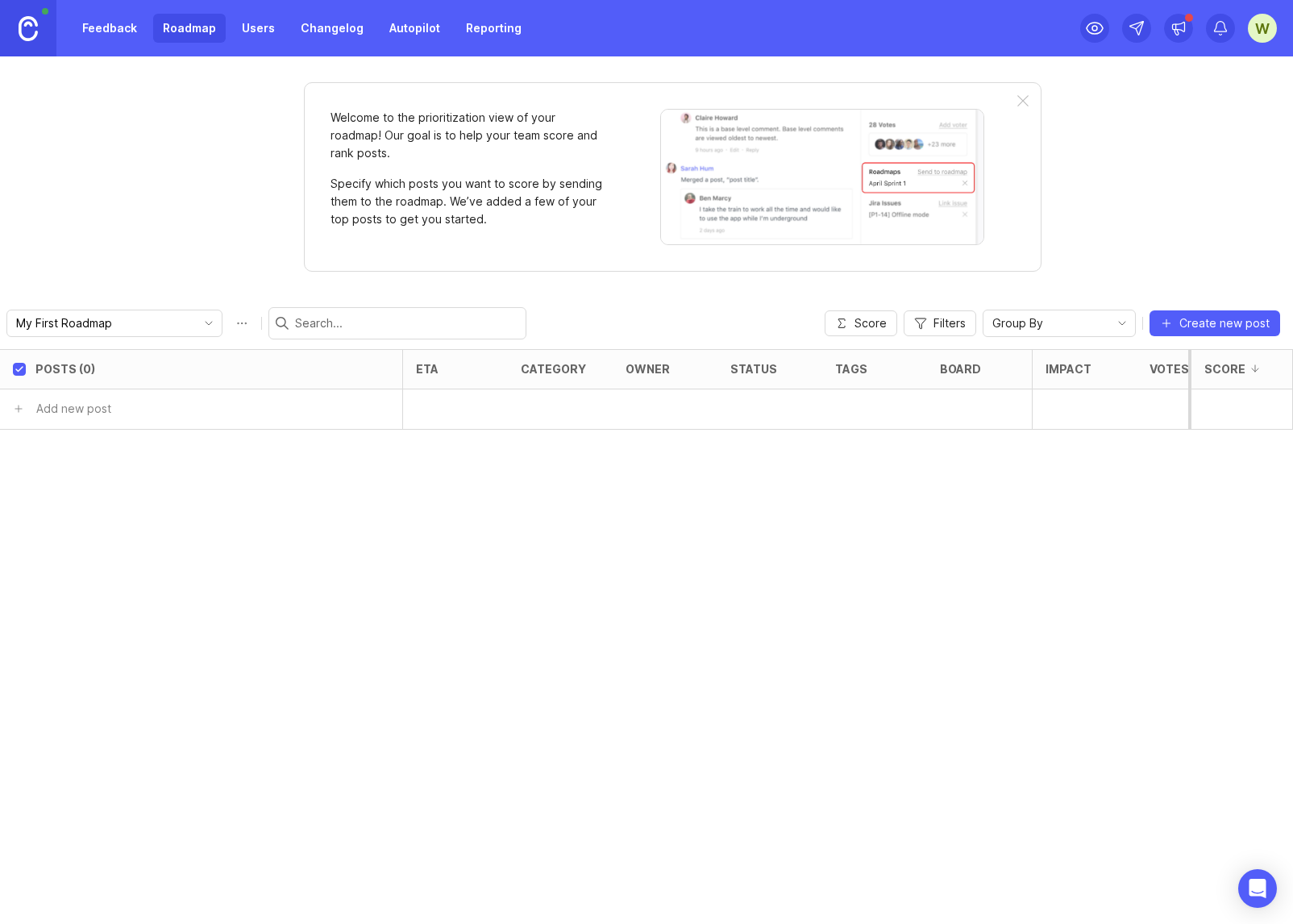
click at [247, 29] on link "Users" at bounding box center [258, 28] width 52 height 29
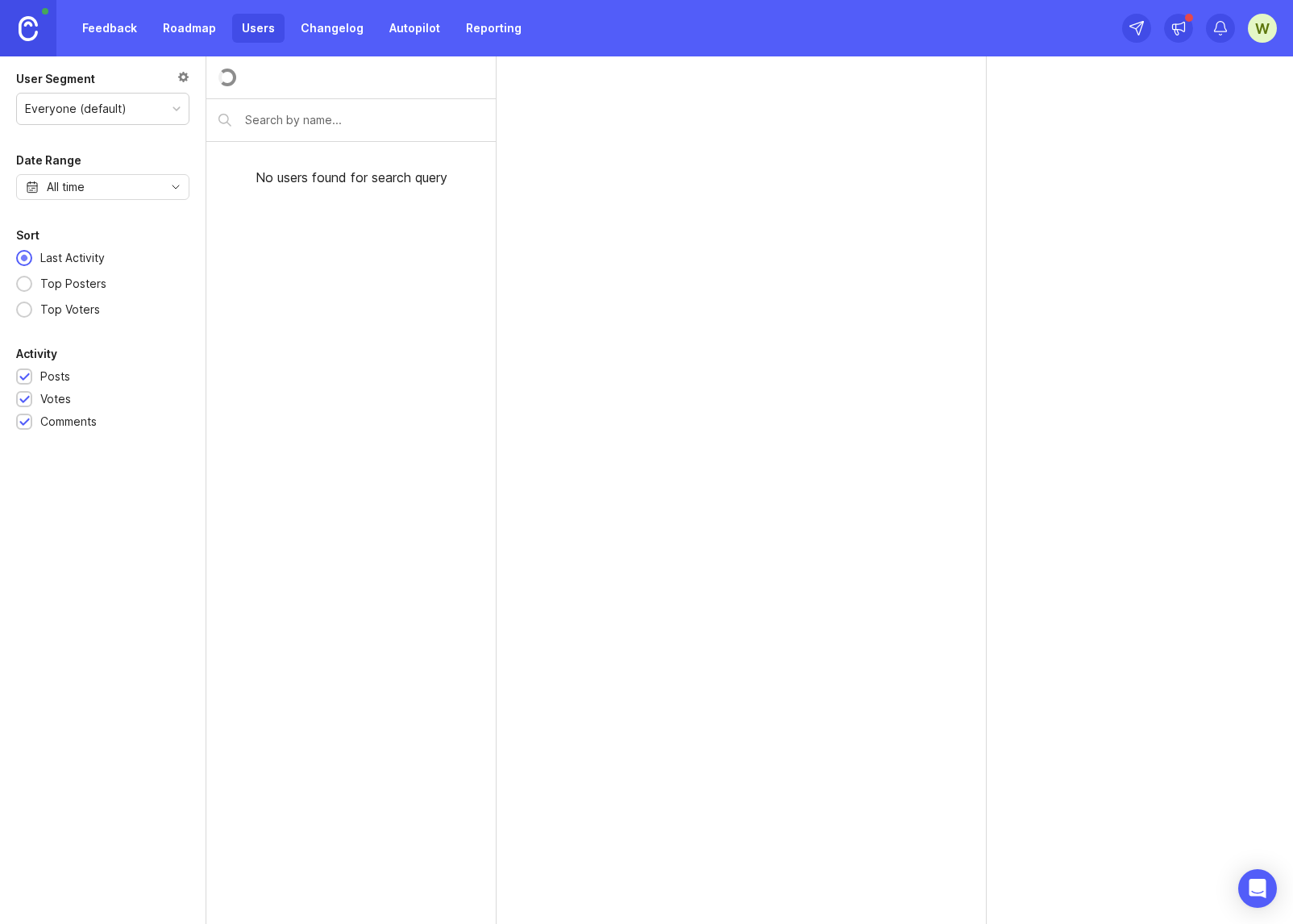
click at [108, 28] on link "Feedback" at bounding box center [110, 28] width 74 height 29
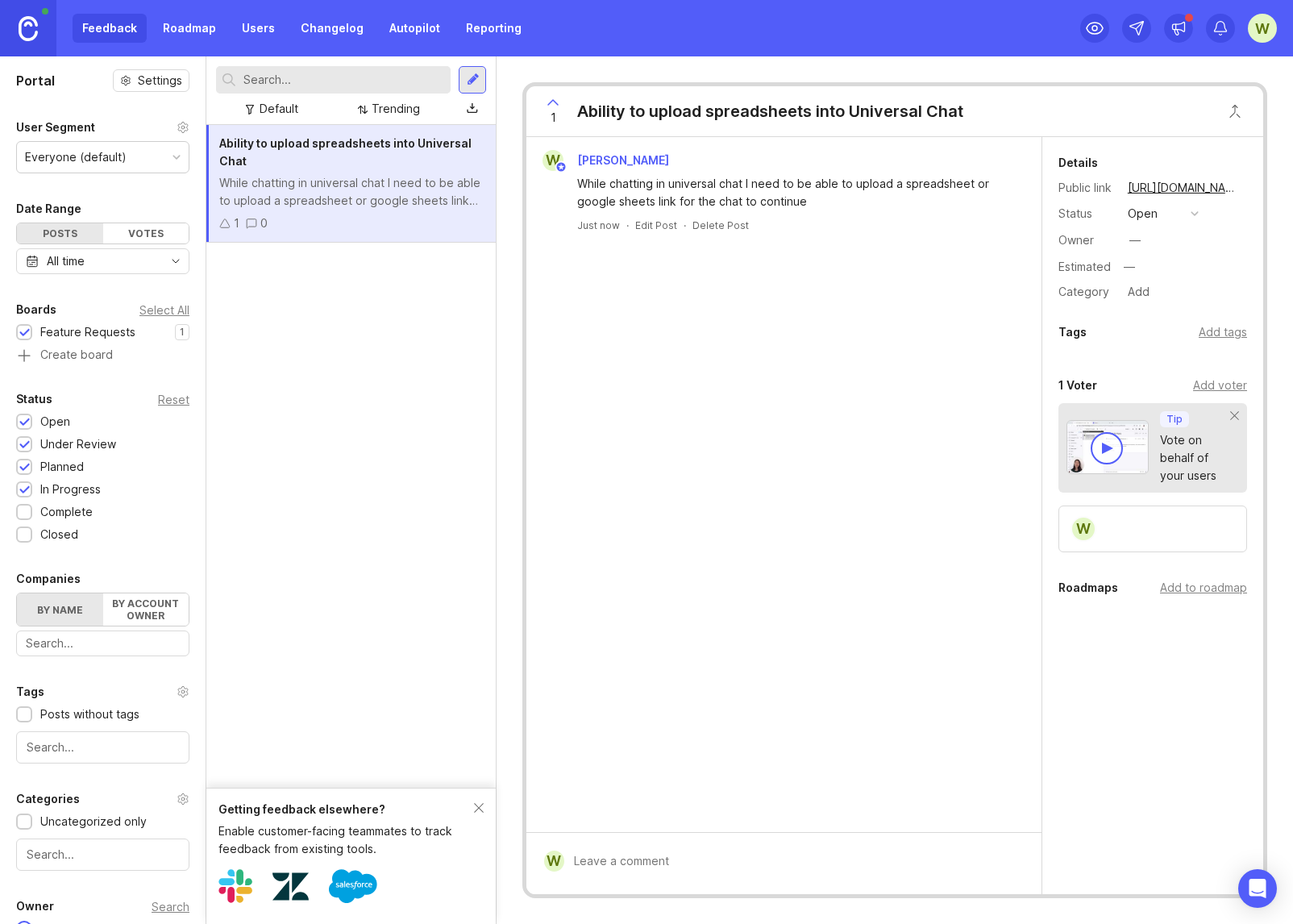
click at [124, 235] on div "Votes" at bounding box center [146, 232] width 87 height 20
click at [54, 232] on div "Posts" at bounding box center [60, 232] width 87 height 20
click at [181, 25] on link "Roadmap" at bounding box center [190, 28] width 72 height 29
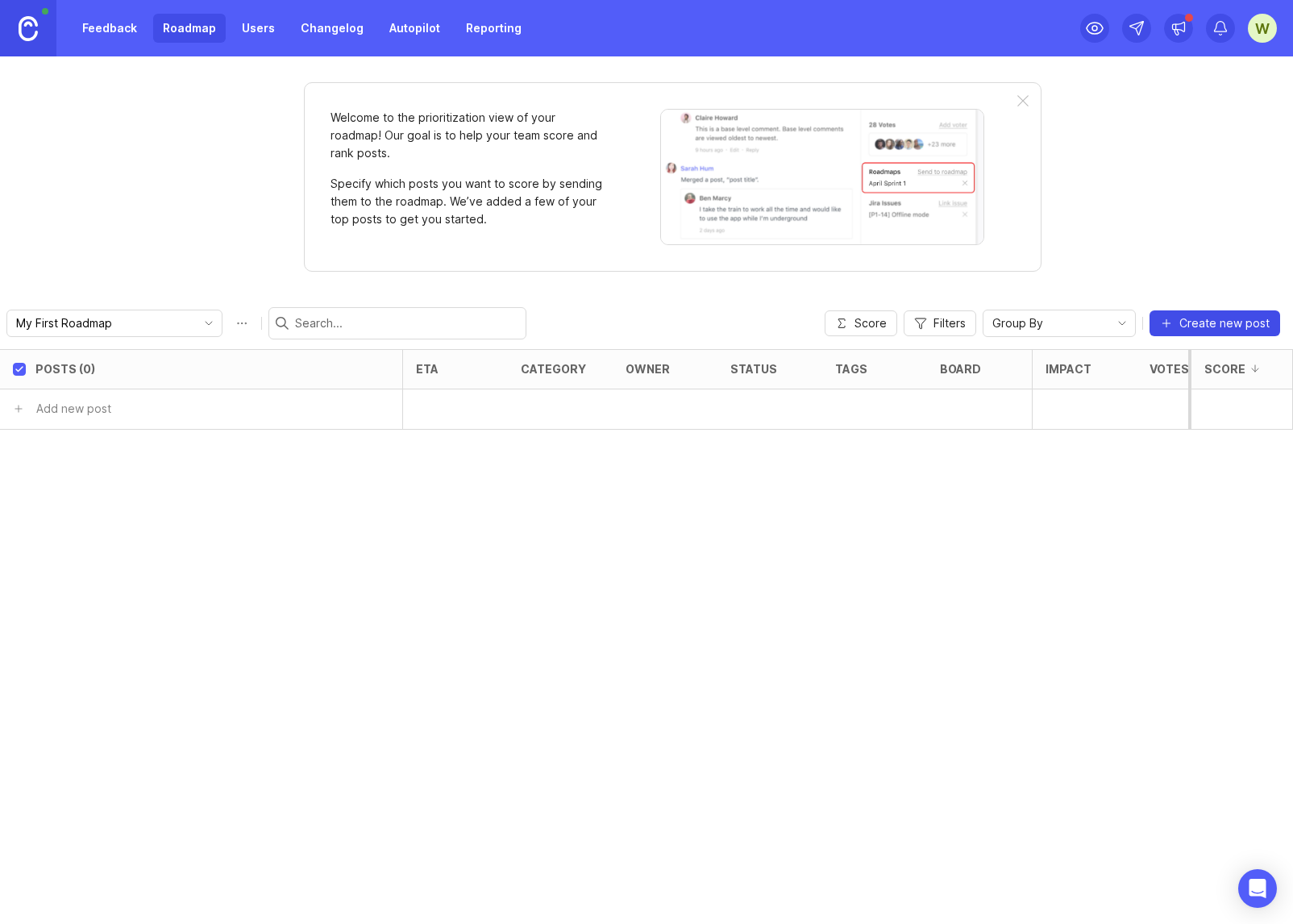
click at [1210, 323] on span "Create new post" at bounding box center [1224, 323] width 91 height 16
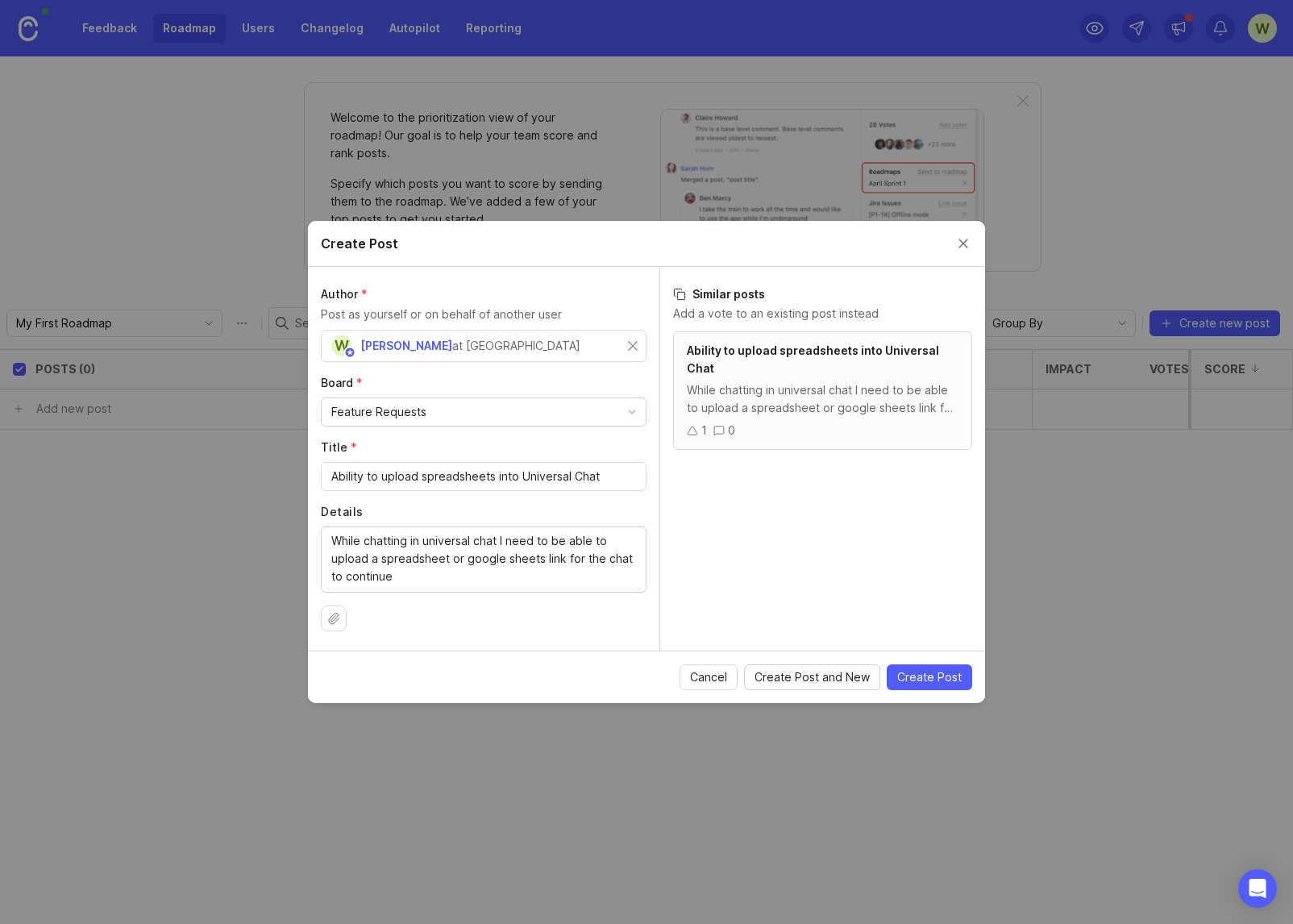
click at [823, 684] on span "Create Post and New" at bounding box center [812, 676] width 115 height 16
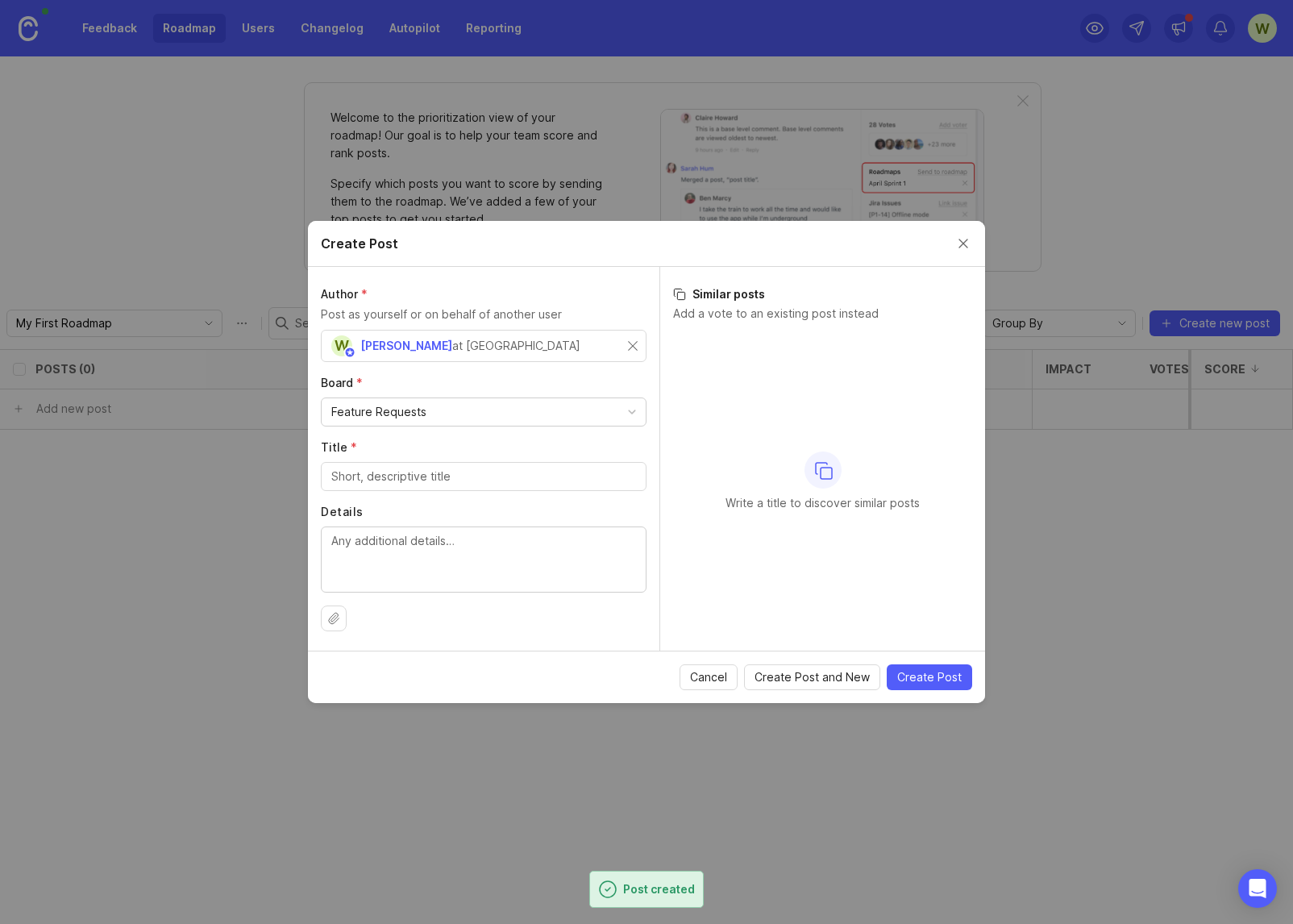
checkbox input "false"
click at [966, 241] on button "Close create post modal" at bounding box center [963, 243] width 18 height 18
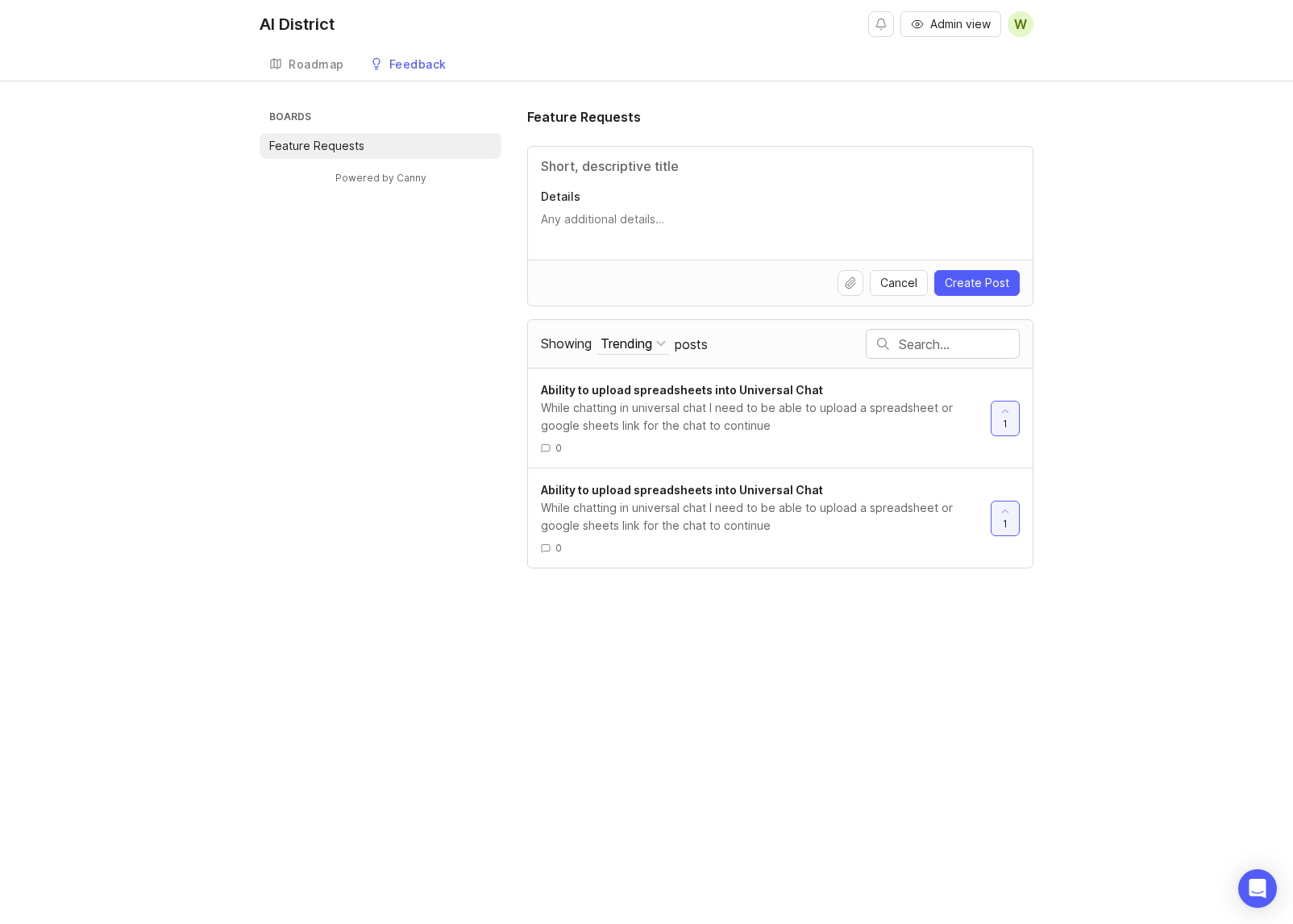
click at [318, 62] on div "Roadmap" at bounding box center [316, 65] width 55 height 11
click at [428, 61] on div "Feedback" at bounding box center [418, 65] width 57 height 11
click at [310, 61] on div "Roadmap" at bounding box center [316, 65] width 55 height 11
click at [300, 61] on div "Roadmap" at bounding box center [316, 65] width 55 height 11
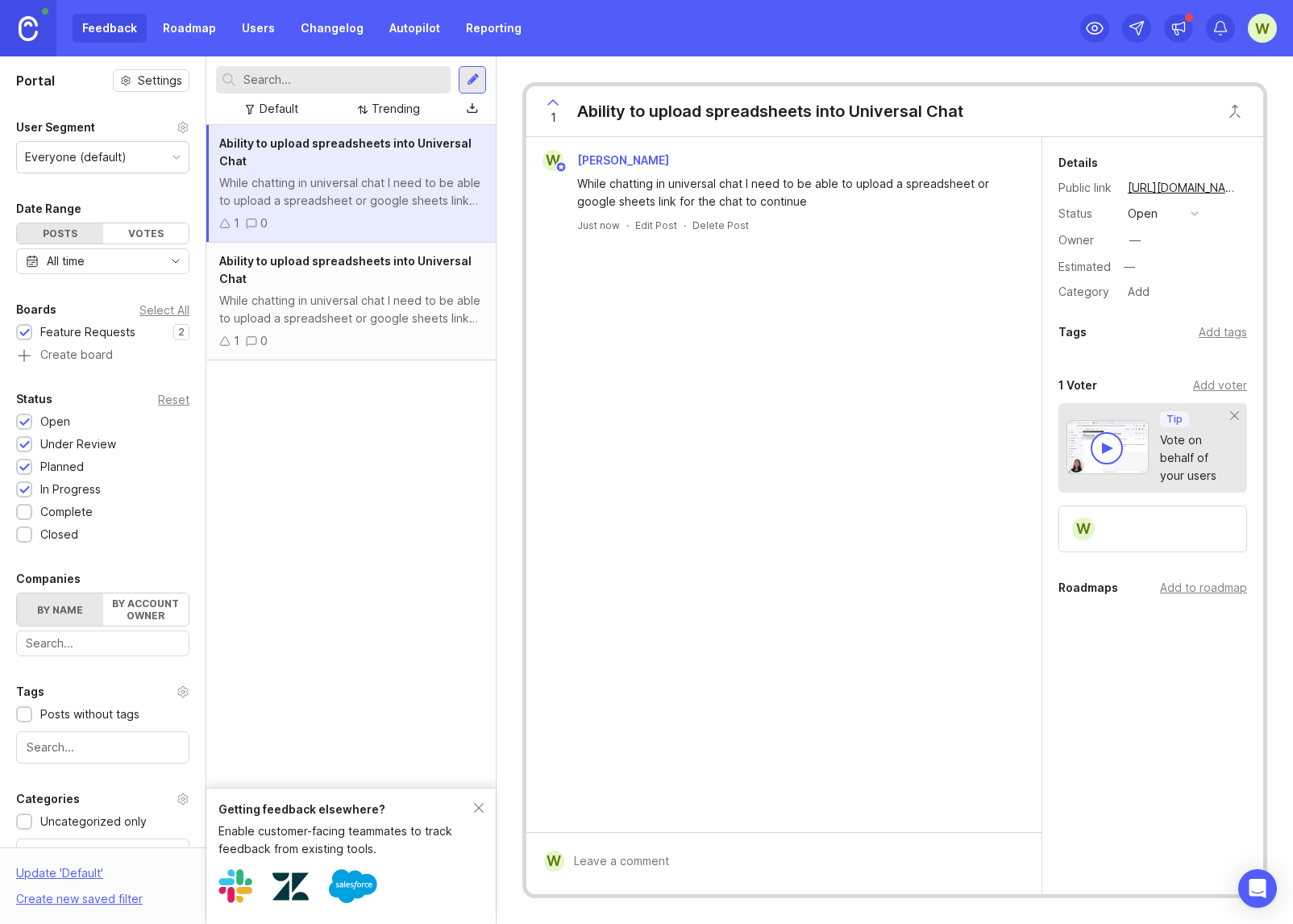
click at [346, 286] on div "Ability to upload spreadsheets into Universal Chat" at bounding box center [351, 270] width 264 height 35
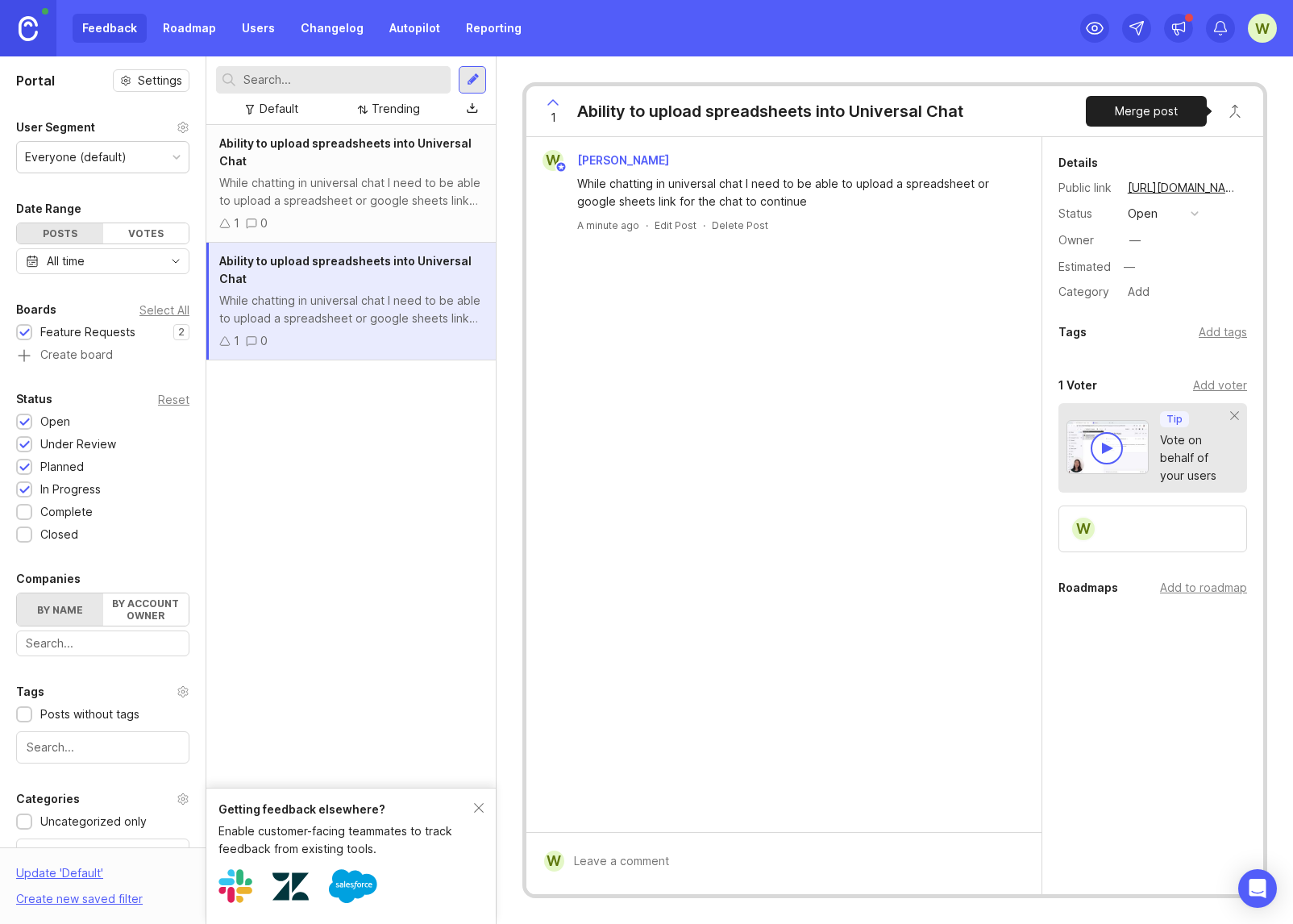
click at [1239, 108] on button "Close button" at bounding box center [1236, 111] width 32 height 32
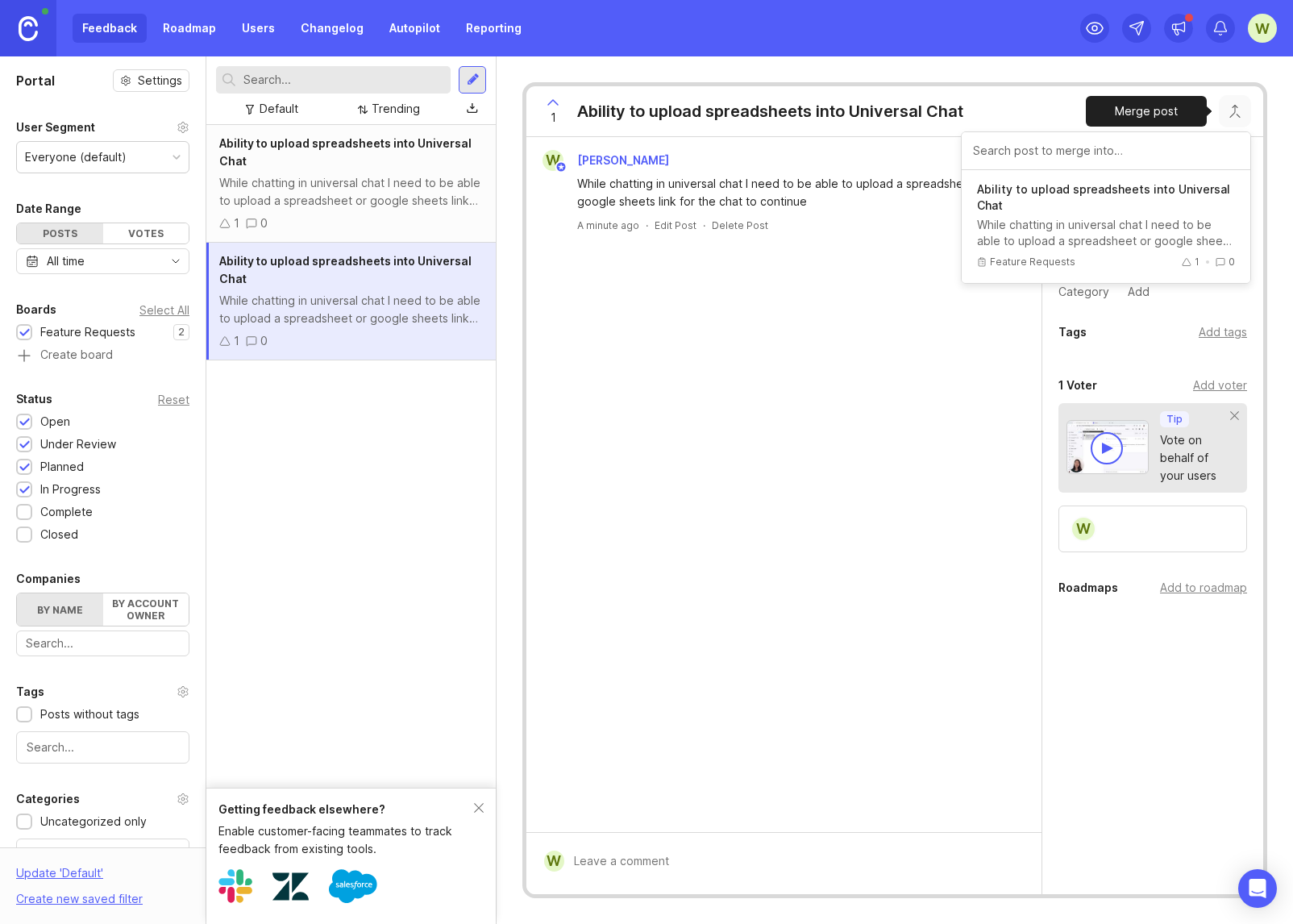
click at [1061, 217] on div "While chatting in universal chat I need to be able to upload a spreadsheet or g…" at bounding box center [1106, 233] width 258 height 32
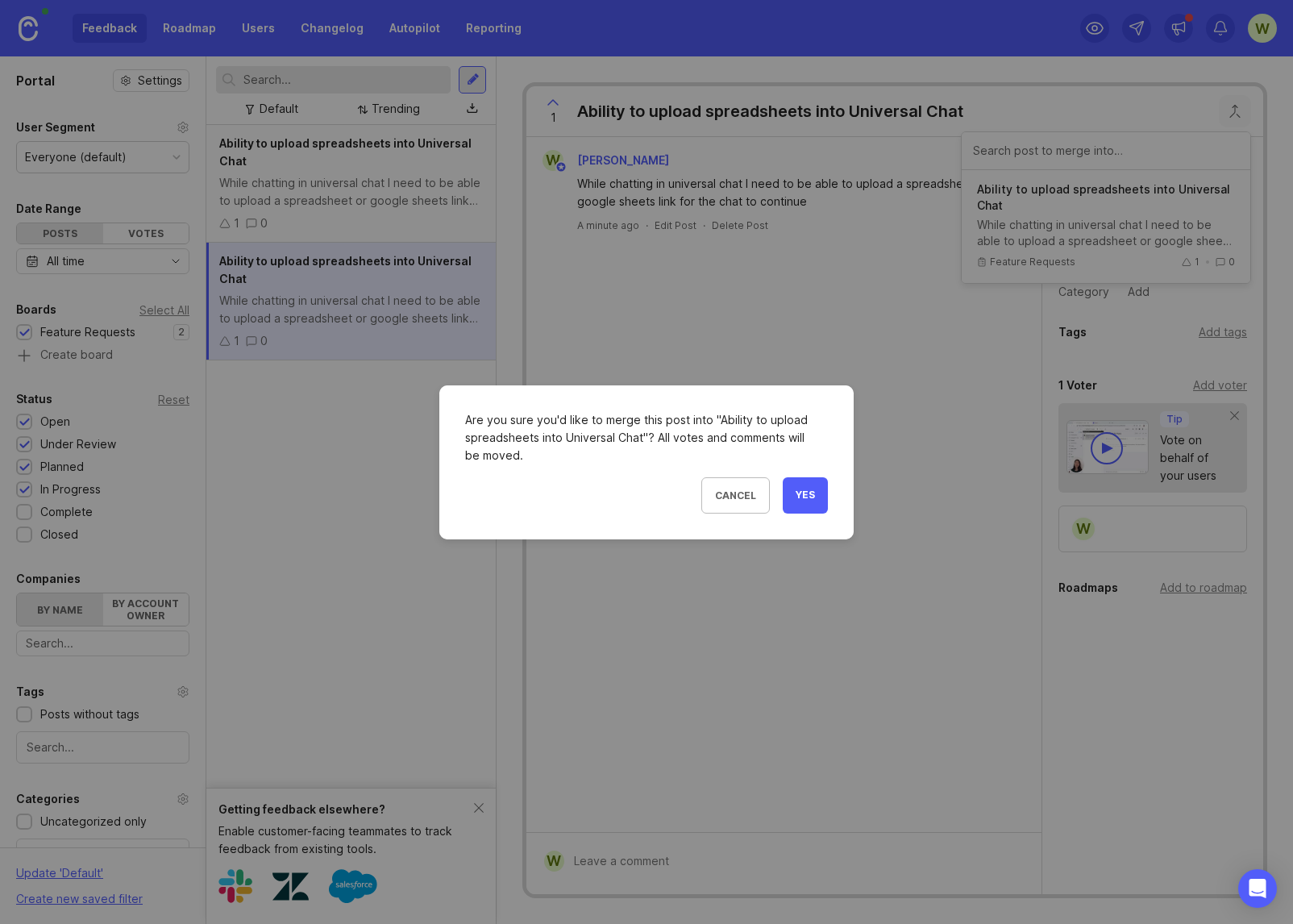
click at [801, 491] on span "Yes" at bounding box center [805, 495] width 19 height 13
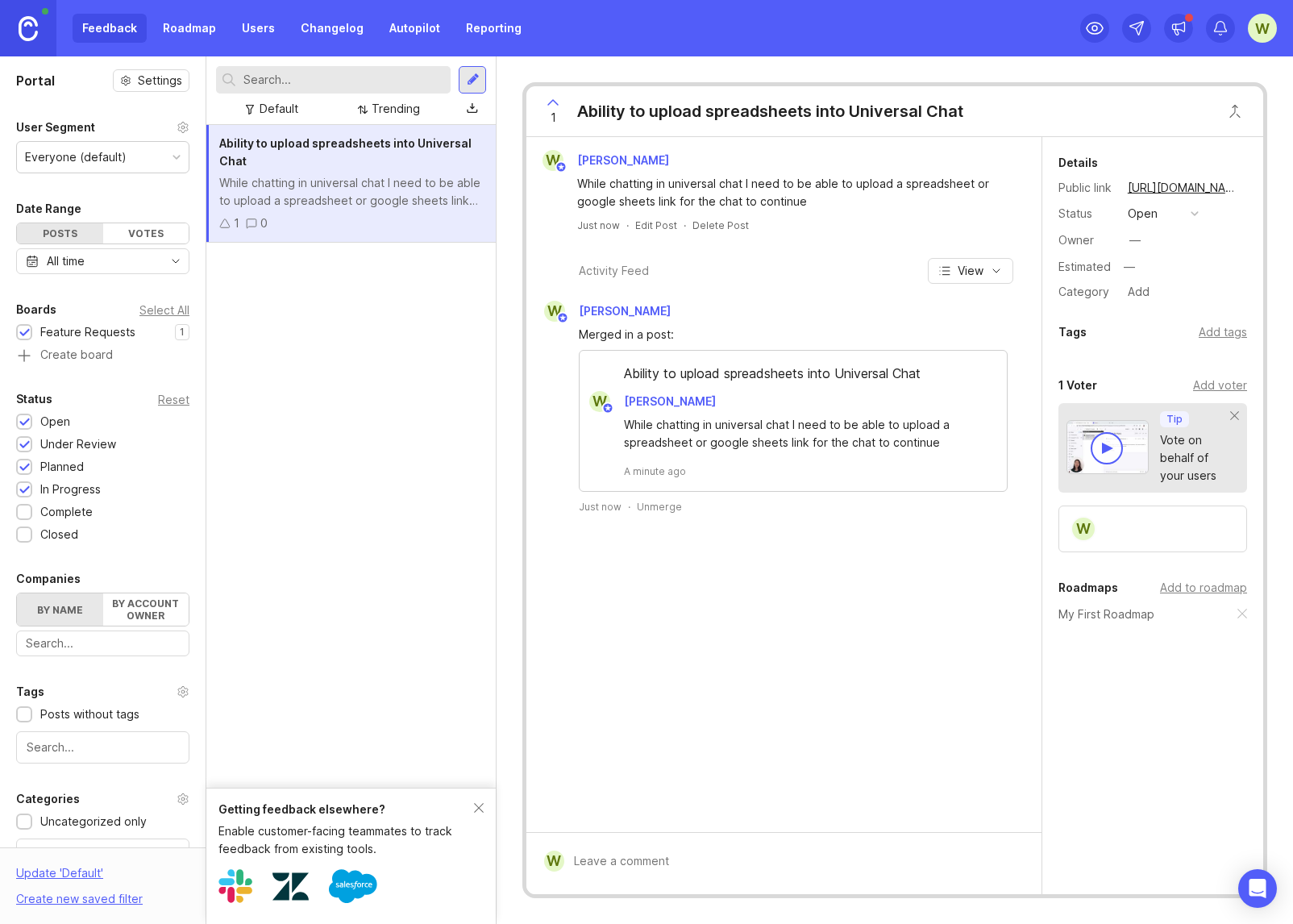
click at [186, 32] on link "Roadmap" at bounding box center [190, 28] width 72 height 29
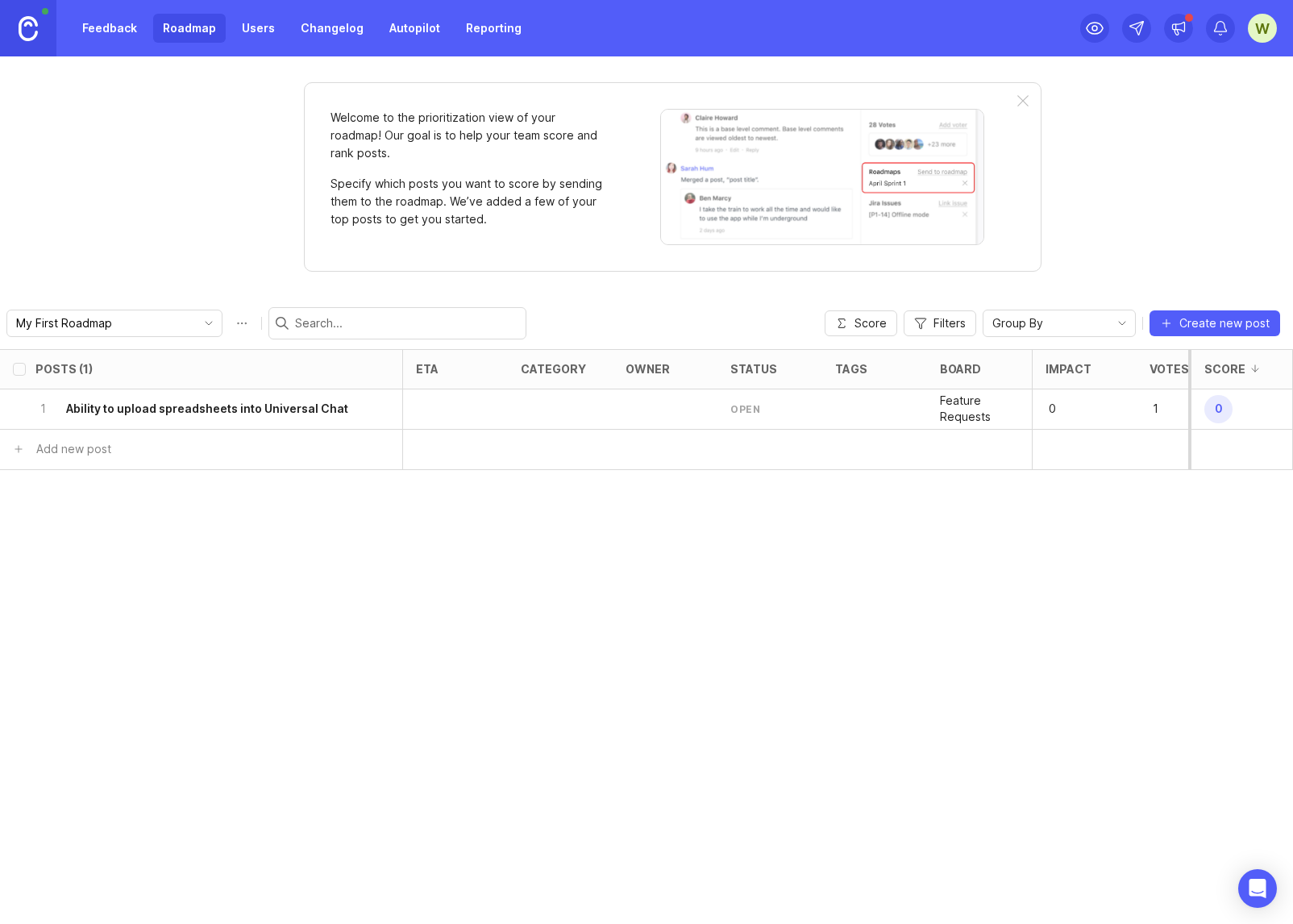
click at [151, 251] on div "Welcome to the prioritization view of your roadmap! Our goal is to help your te…" at bounding box center [646, 490] width 1293 height 868
click at [1218, 321] on span "Create new post" at bounding box center [1224, 323] width 91 height 16
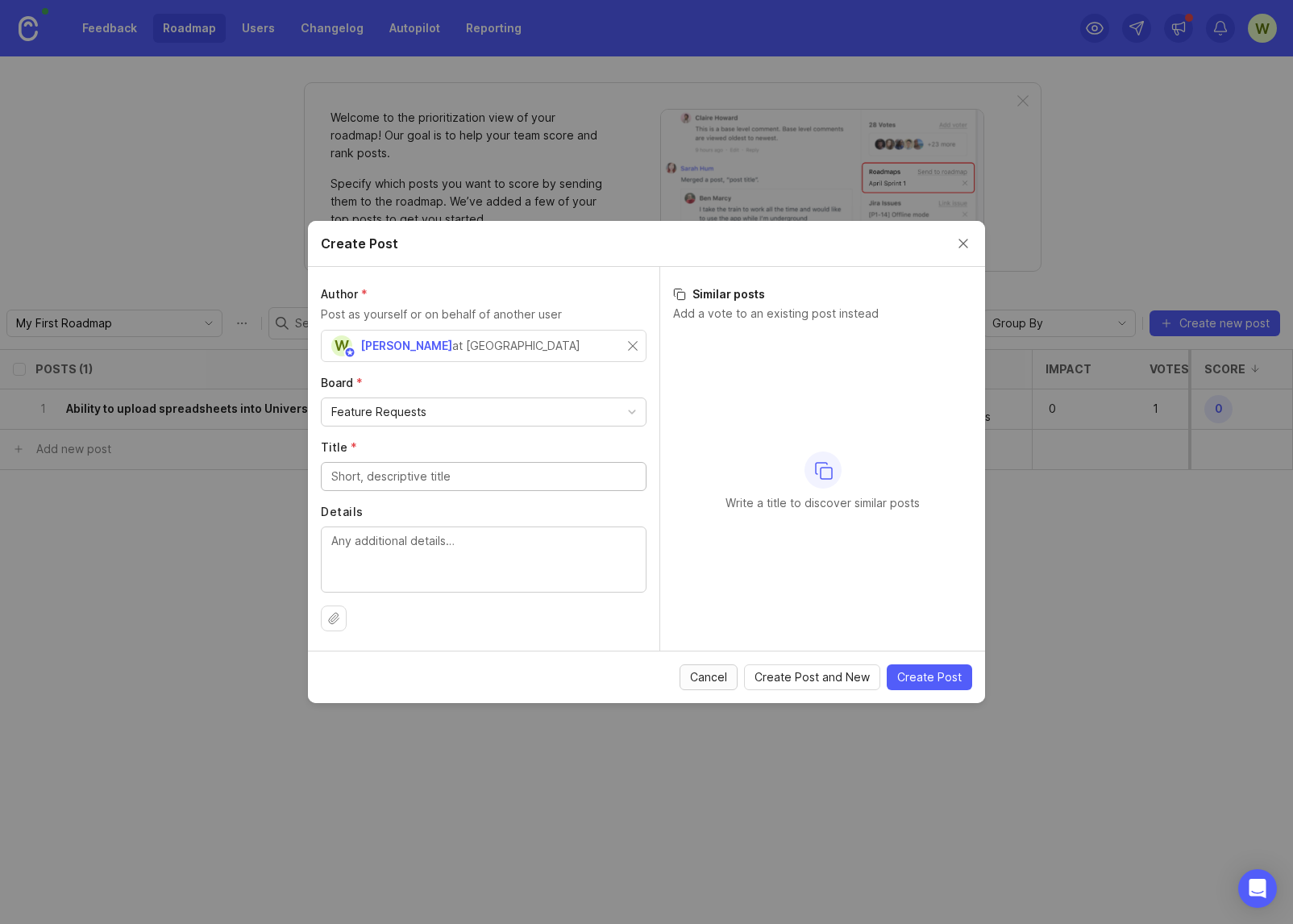
click at [715, 676] on span "Cancel" at bounding box center [708, 676] width 37 height 16
